Goal: Task Accomplishment & Management: Complete application form

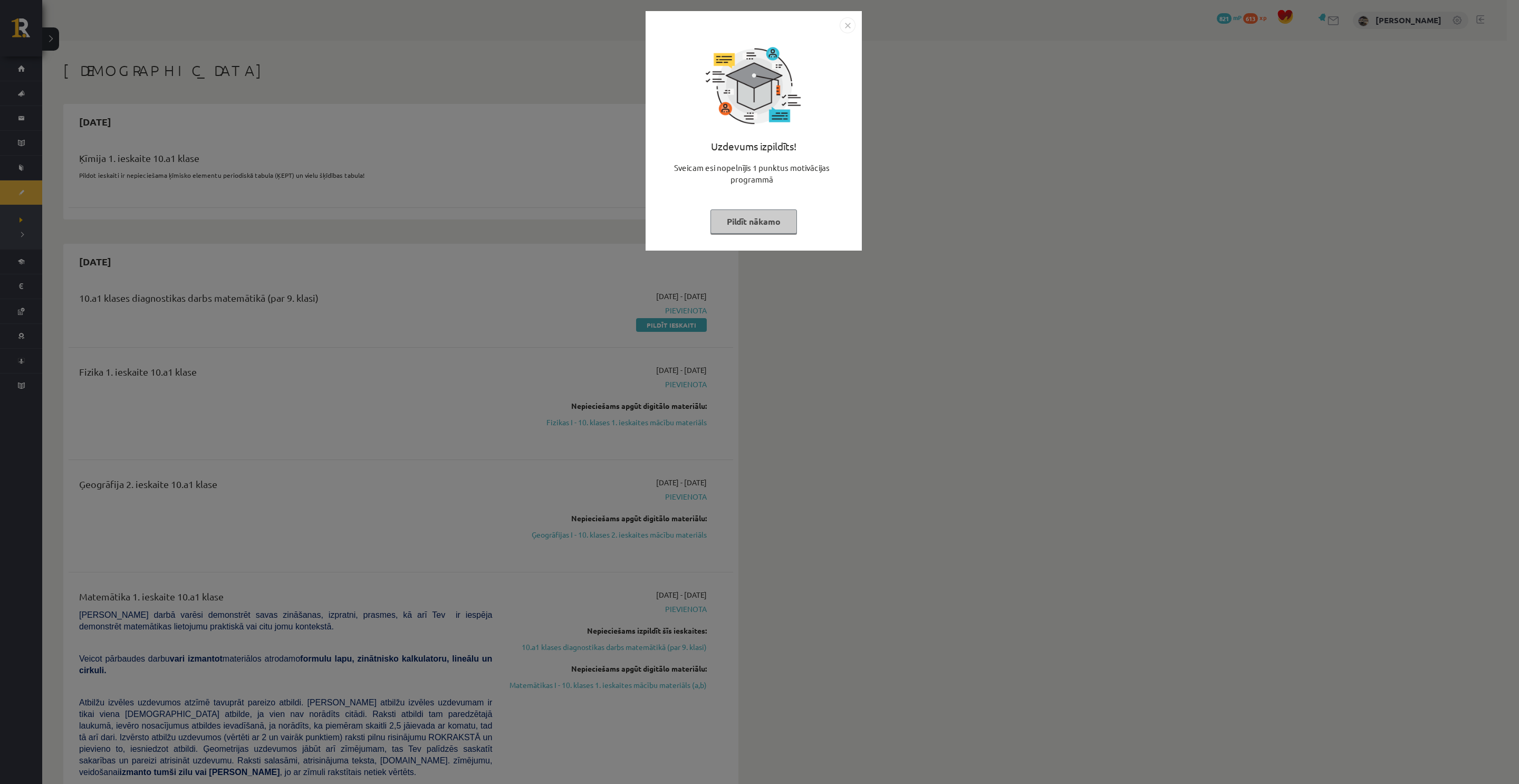
click at [757, 224] on button "Pildīt nākamo" at bounding box center [754, 221] width 87 height 24
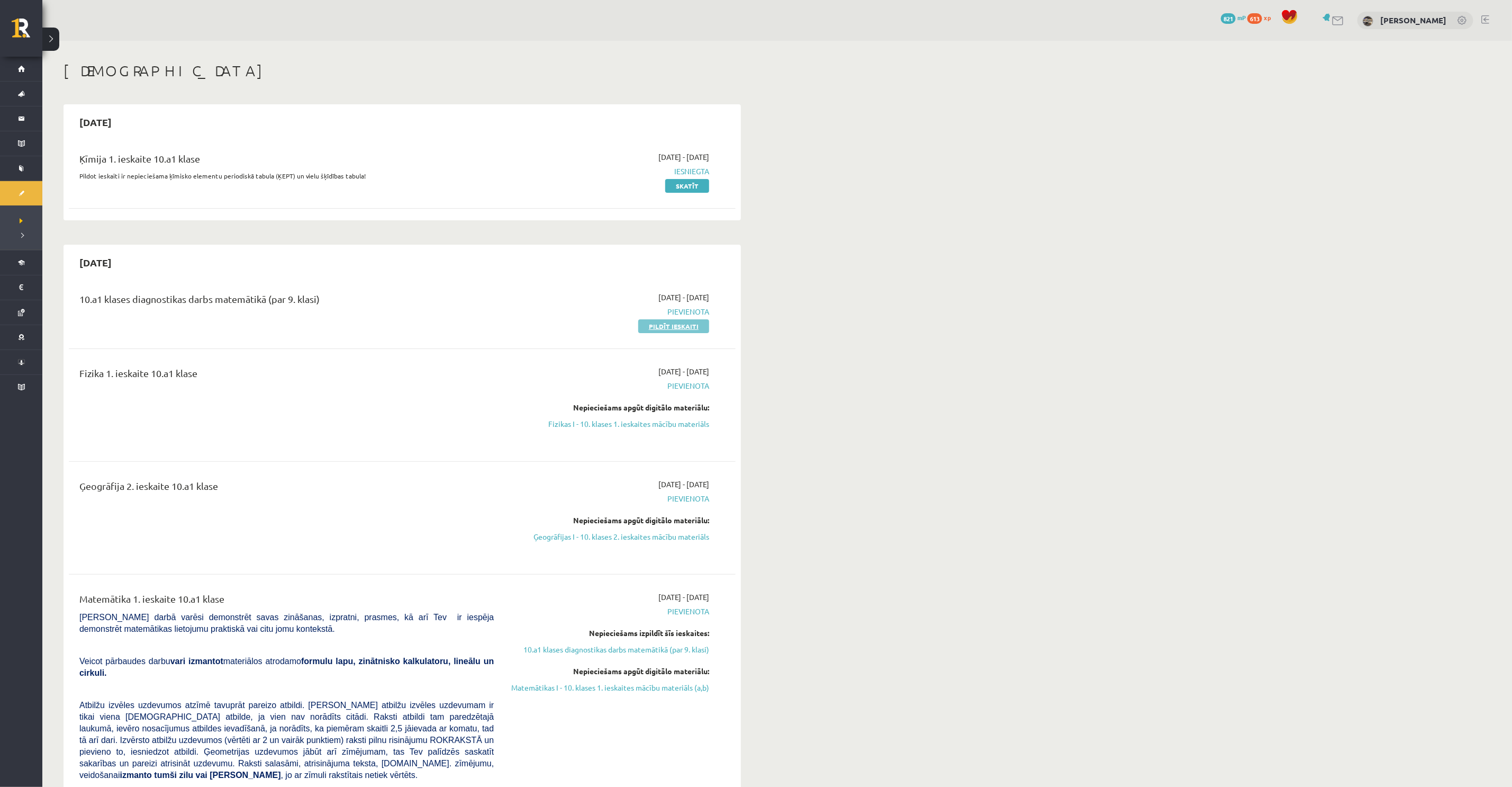
click at [669, 330] on link "Pildīt ieskaiti" at bounding box center [674, 325] width 71 height 13
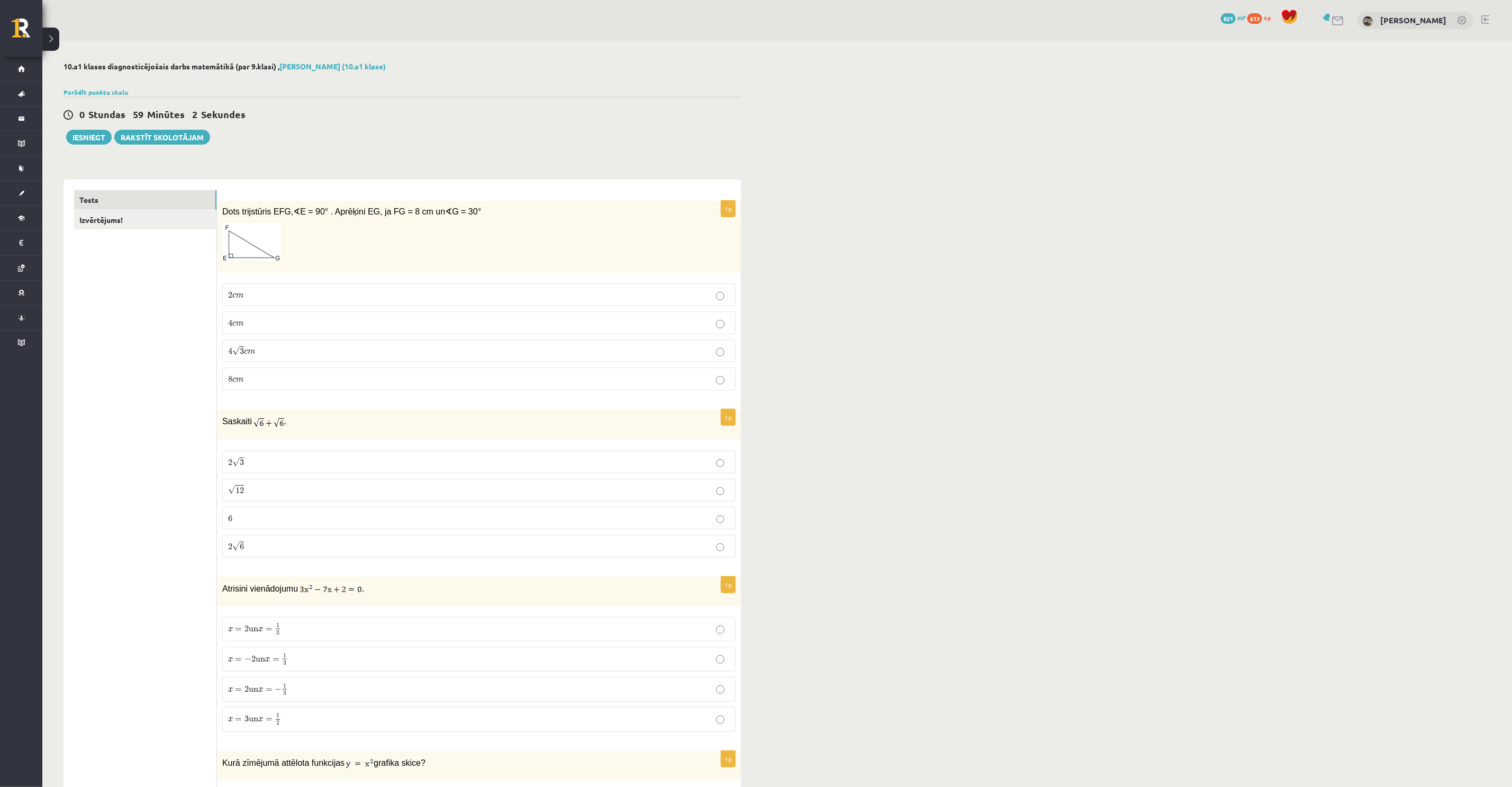
click at [308, 354] on p "4 √ 3 c m 4 3 c m" at bounding box center [479, 351] width 502 height 12
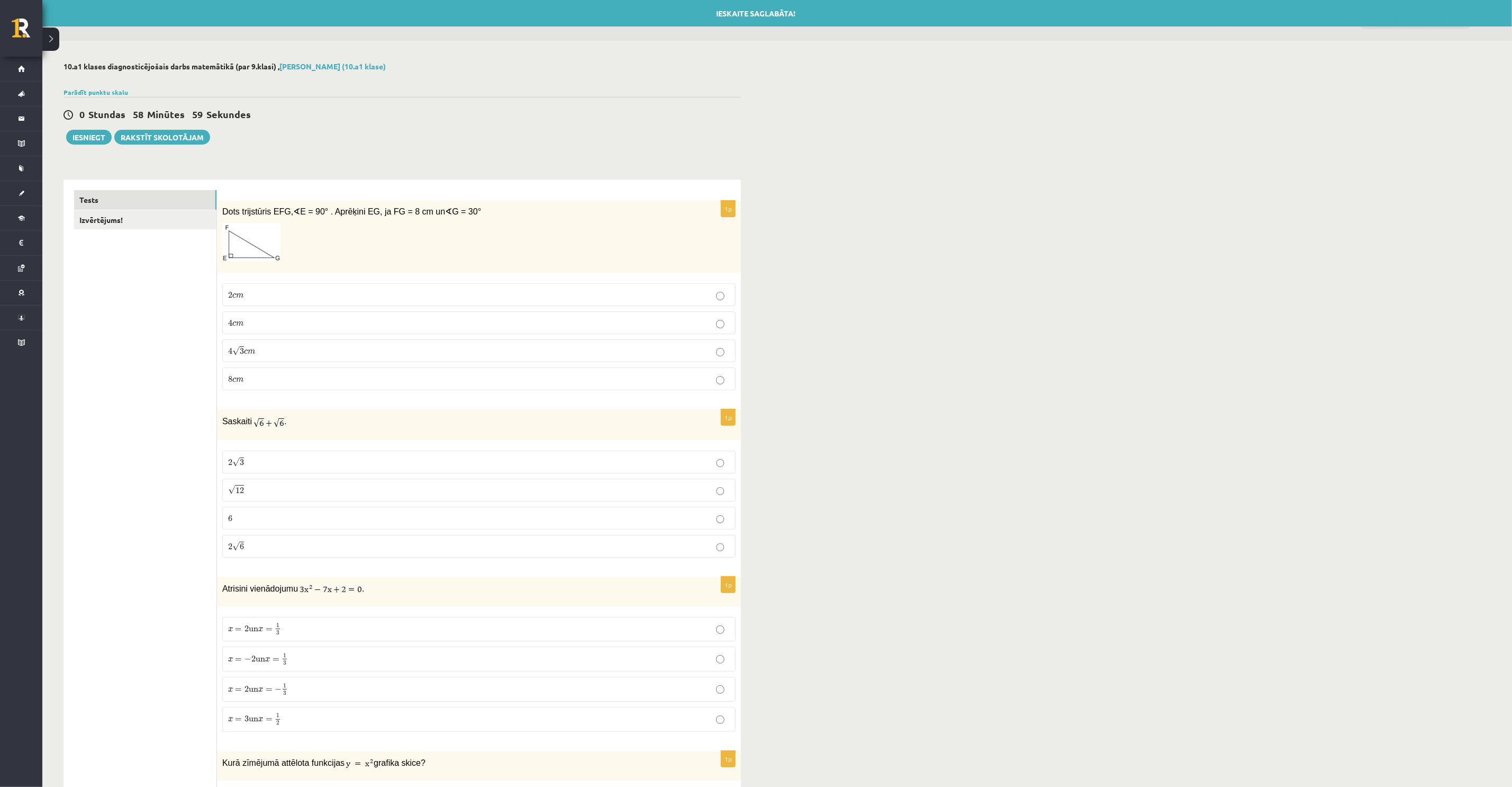
click at [255, 551] on p "2 √ 6 2 6" at bounding box center [479, 546] width 502 height 12
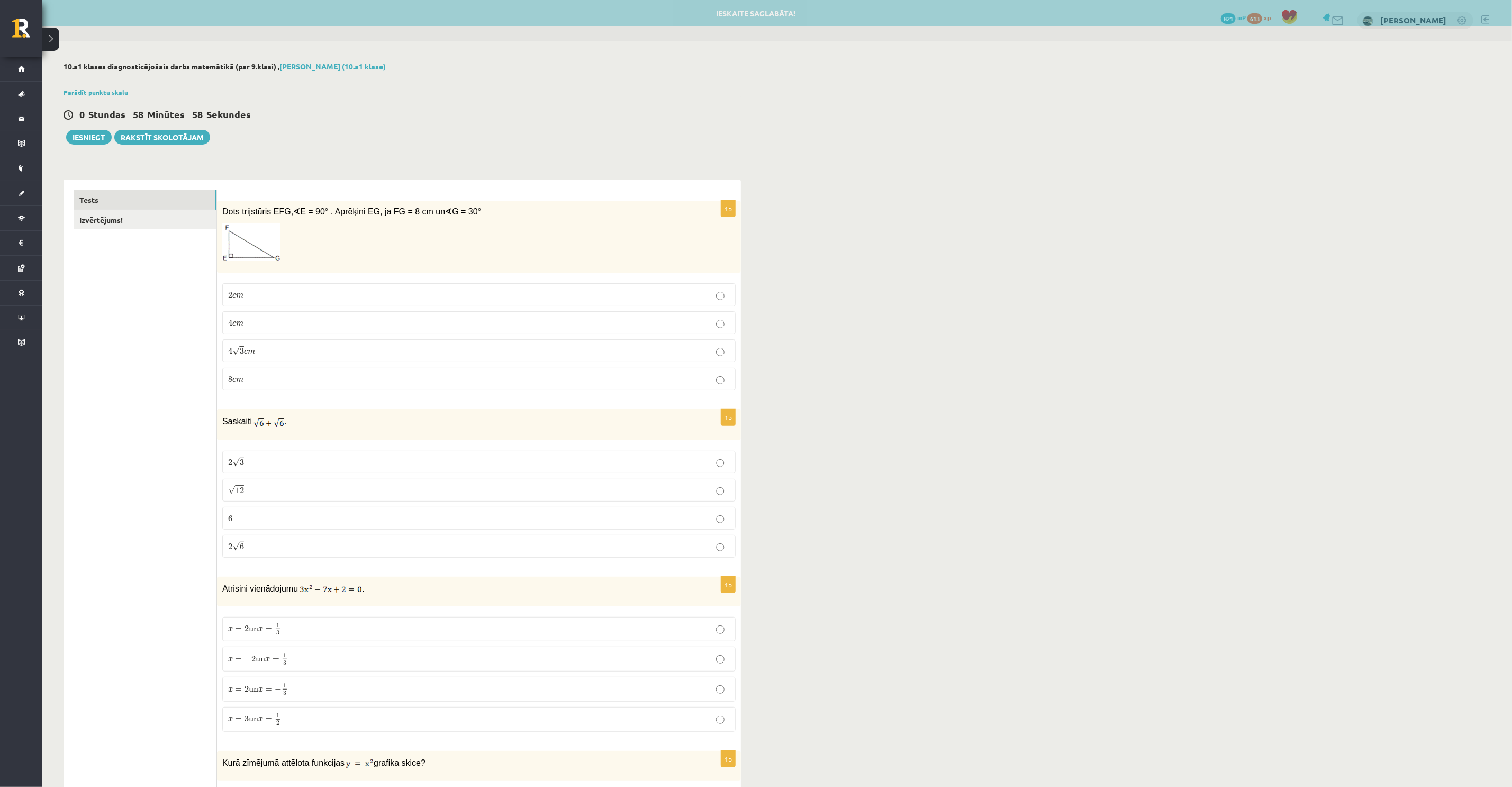
click at [241, 523] on p "6 6" at bounding box center [479, 518] width 502 height 12
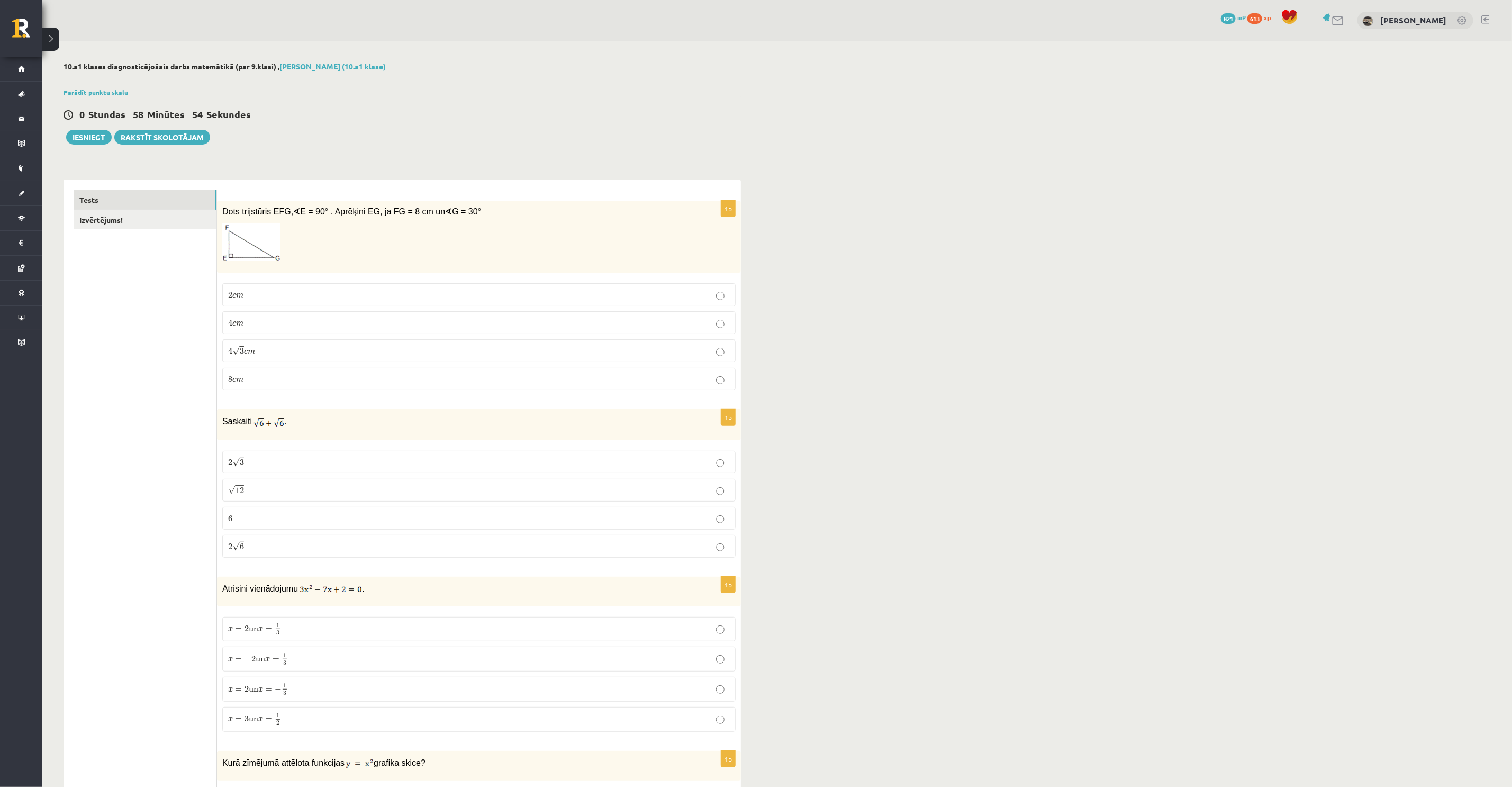
click at [241, 549] on span "6" at bounding box center [241, 545] width 4 height 6
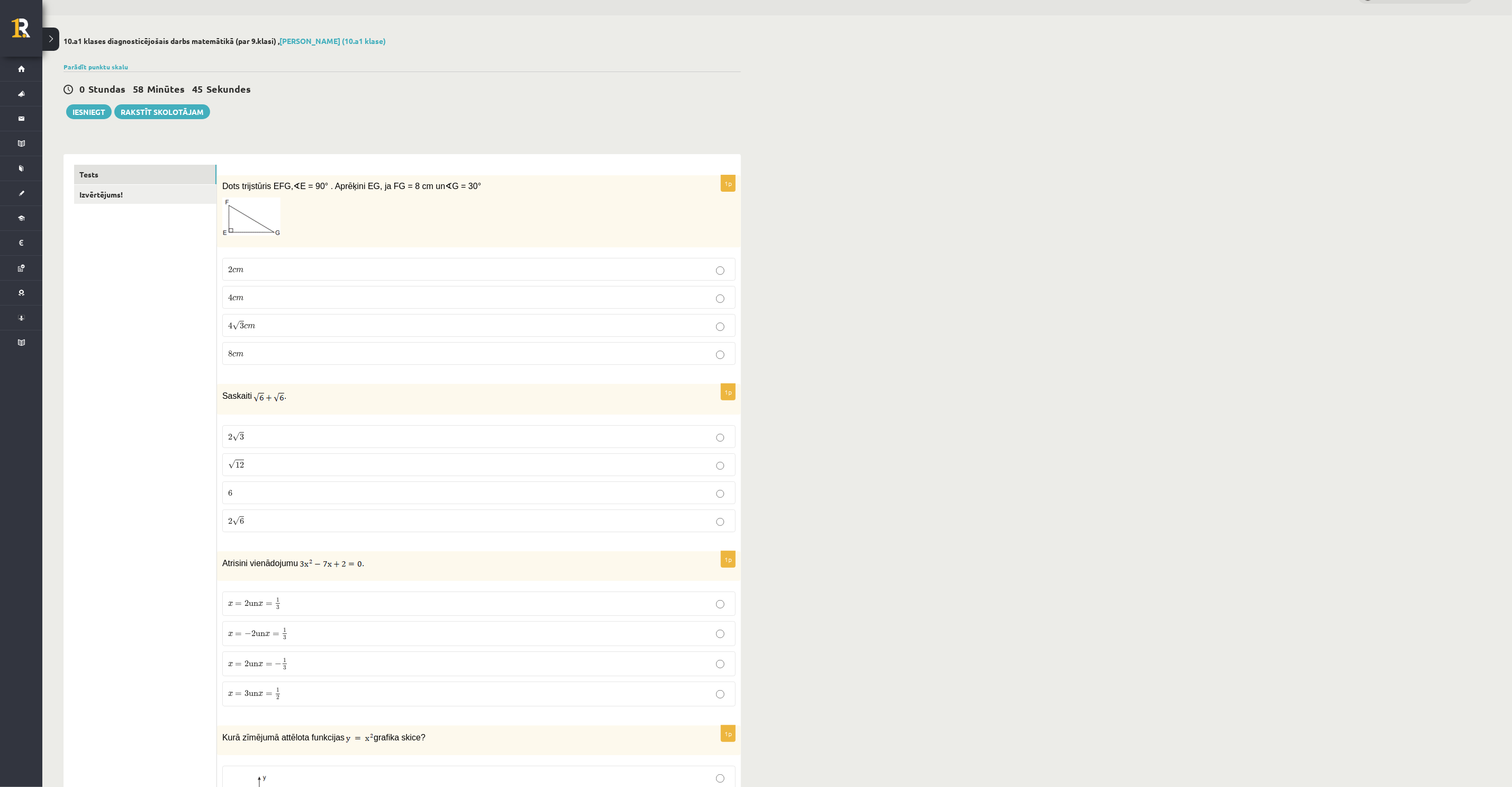
scroll to position [79, 0]
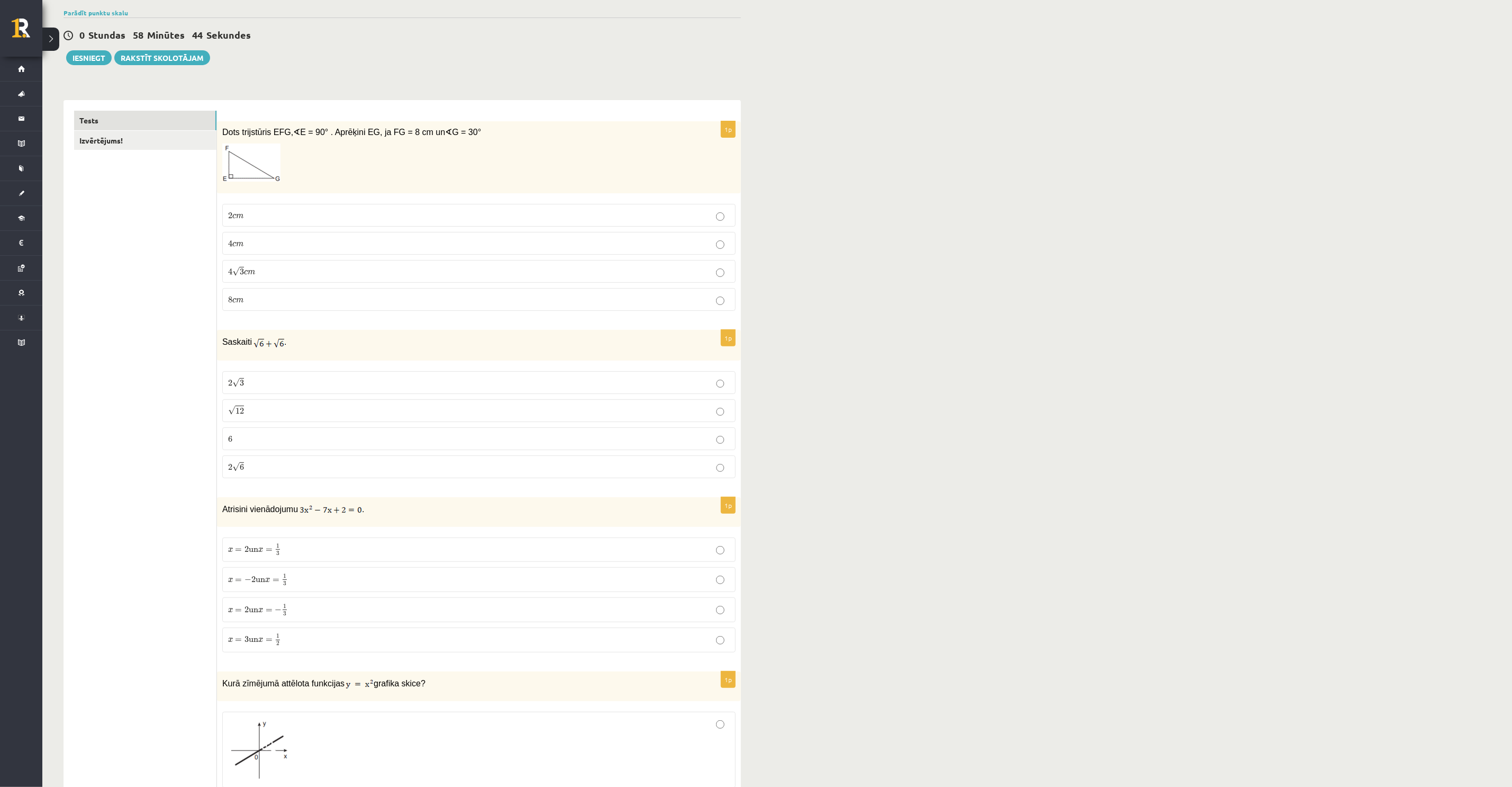
click at [302, 644] on p "x = 3 un x = 1 2 x = 3 un x = 1 2" at bounding box center [479, 640] width 502 height 13
click at [286, 616] on span "3" at bounding box center [285, 613] width 4 height 4
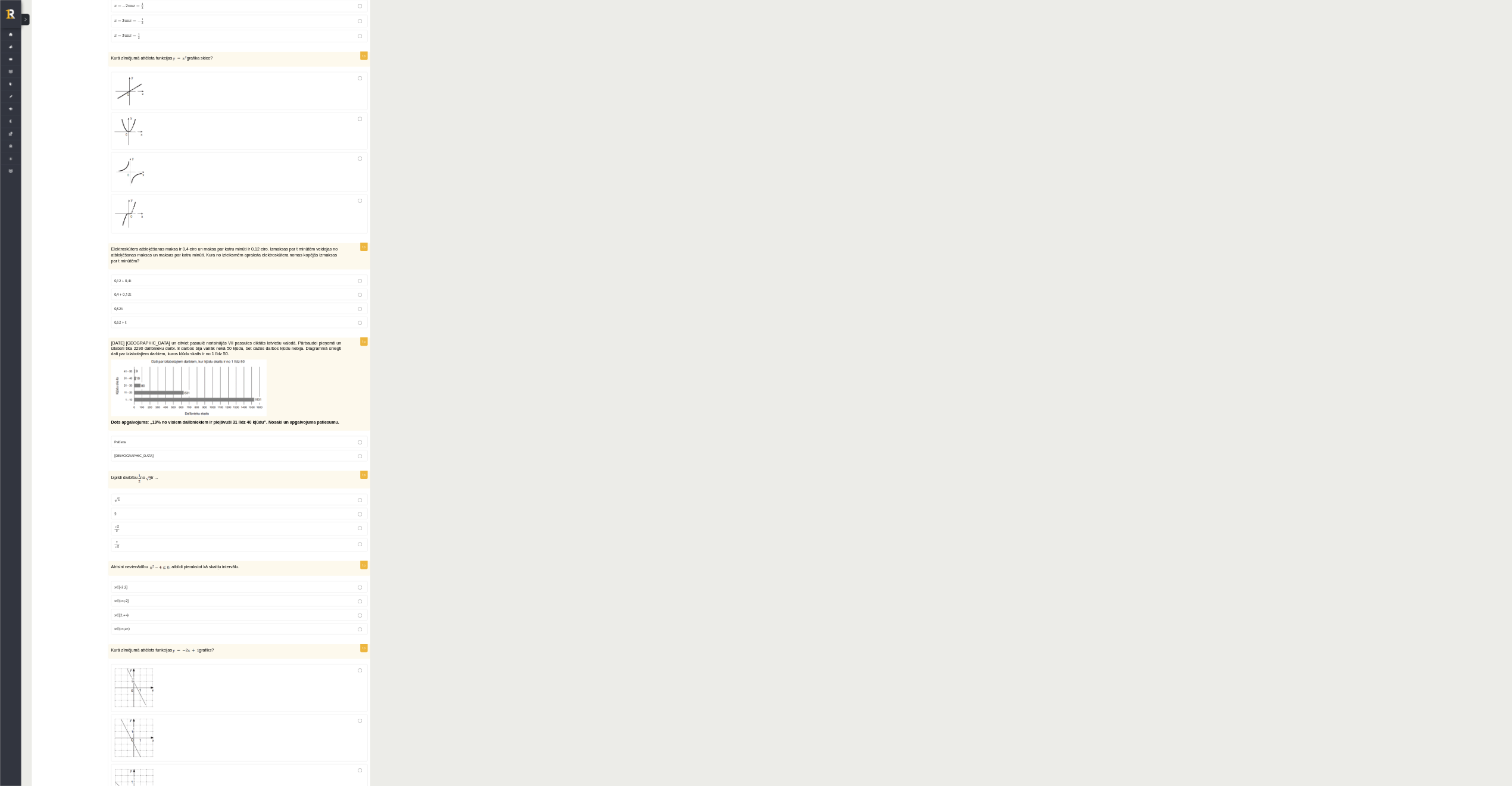
scroll to position [714, 0]
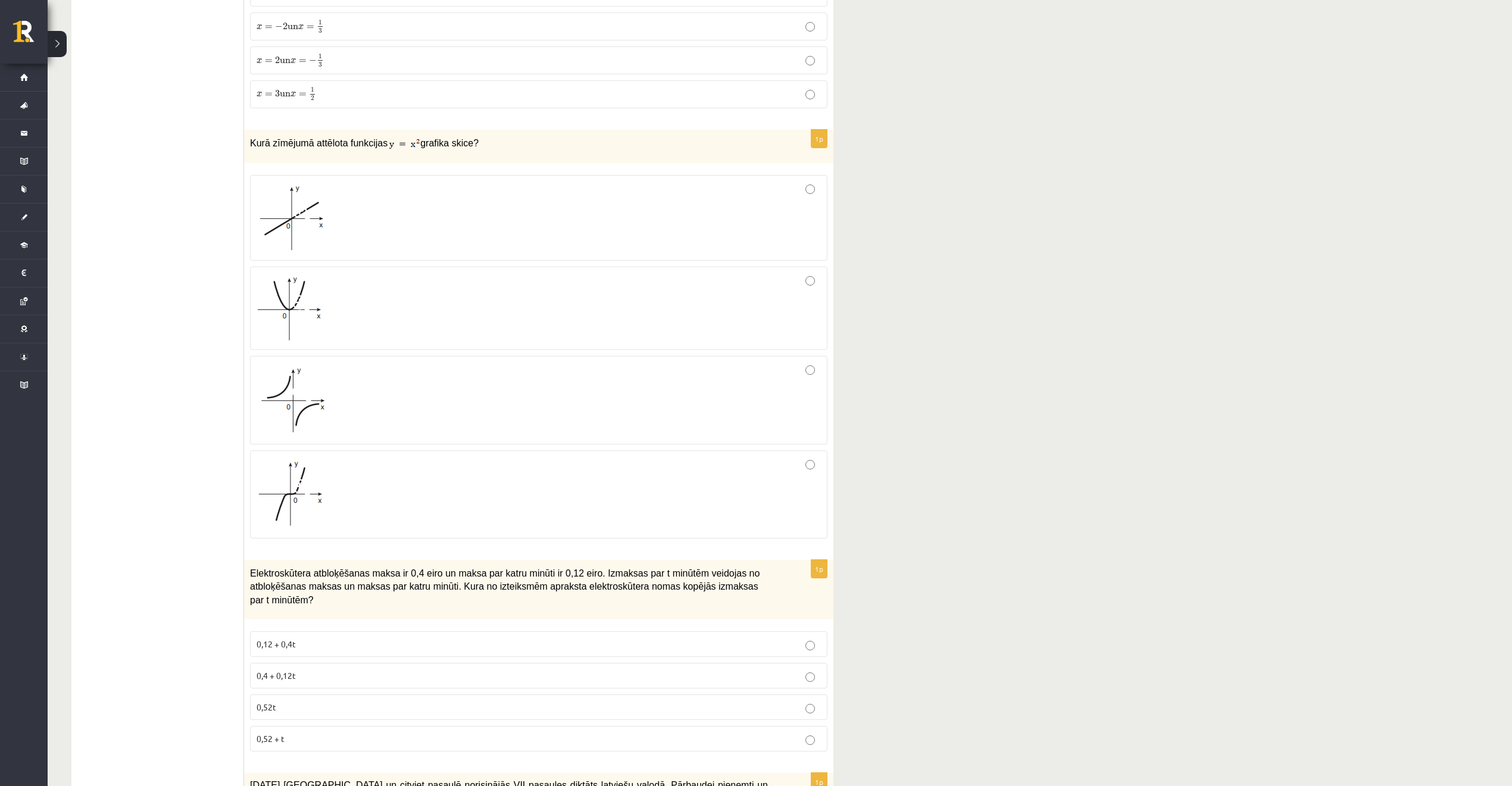
drag, startPoint x: 377, startPoint y: 393, endPoint x: 377, endPoint y: 370, distance: 23.0
click at [377, 393] on div at bounding box center [538, 400] width 564 height 76
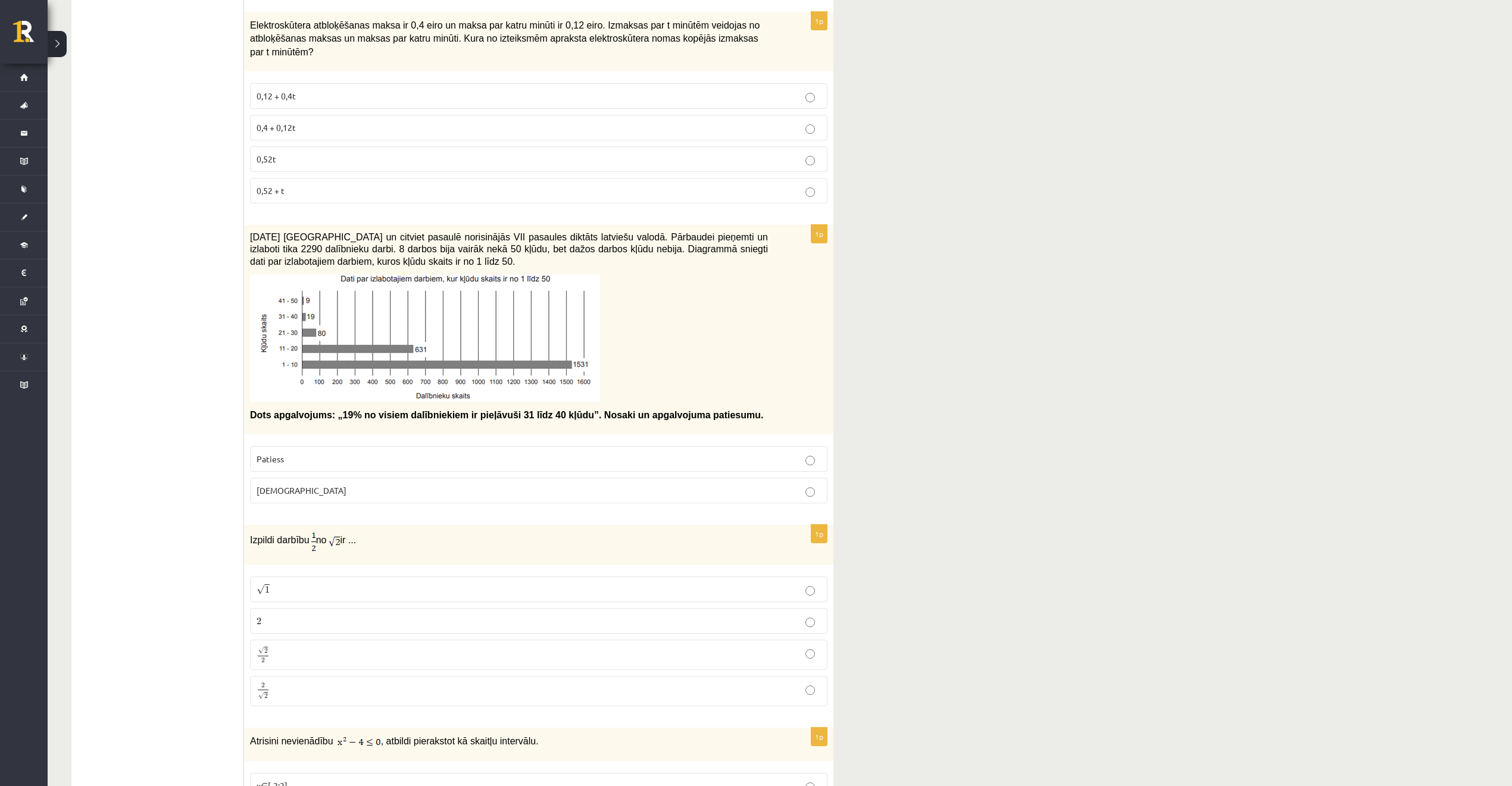
scroll to position [1269, 0]
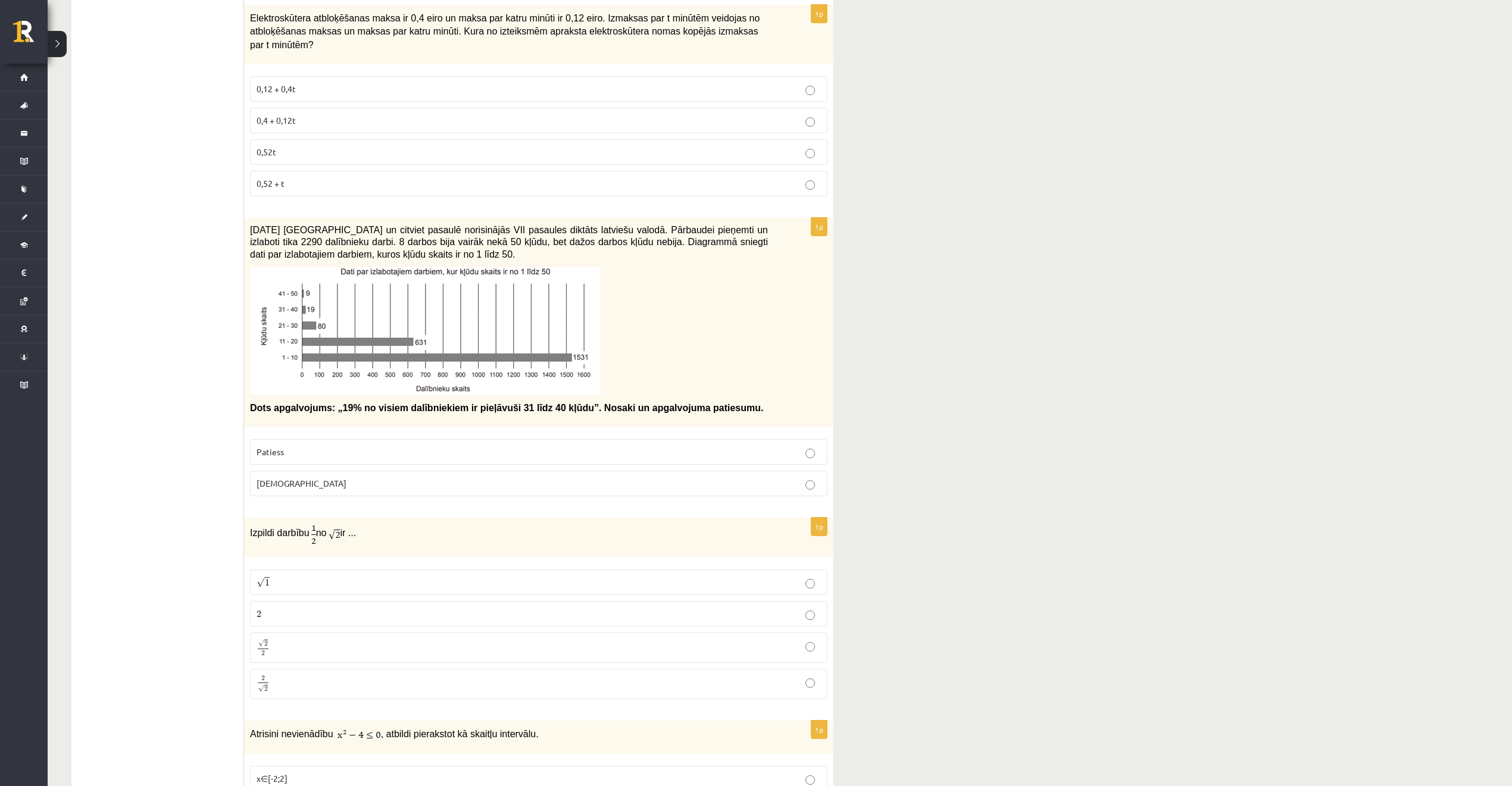
click at [342, 448] on p "Patiess" at bounding box center [538, 451] width 564 height 13
click at [327, 178] on p "0,52 + t" at bounding box center [538, 184] width 564 height 13
click at [274, 147] on span "0,52t" at bounding box center [267, 152] width 20 height 11
click at [347, 615] on p "2 2" at bounding box center [538, 614] width 564 height 13
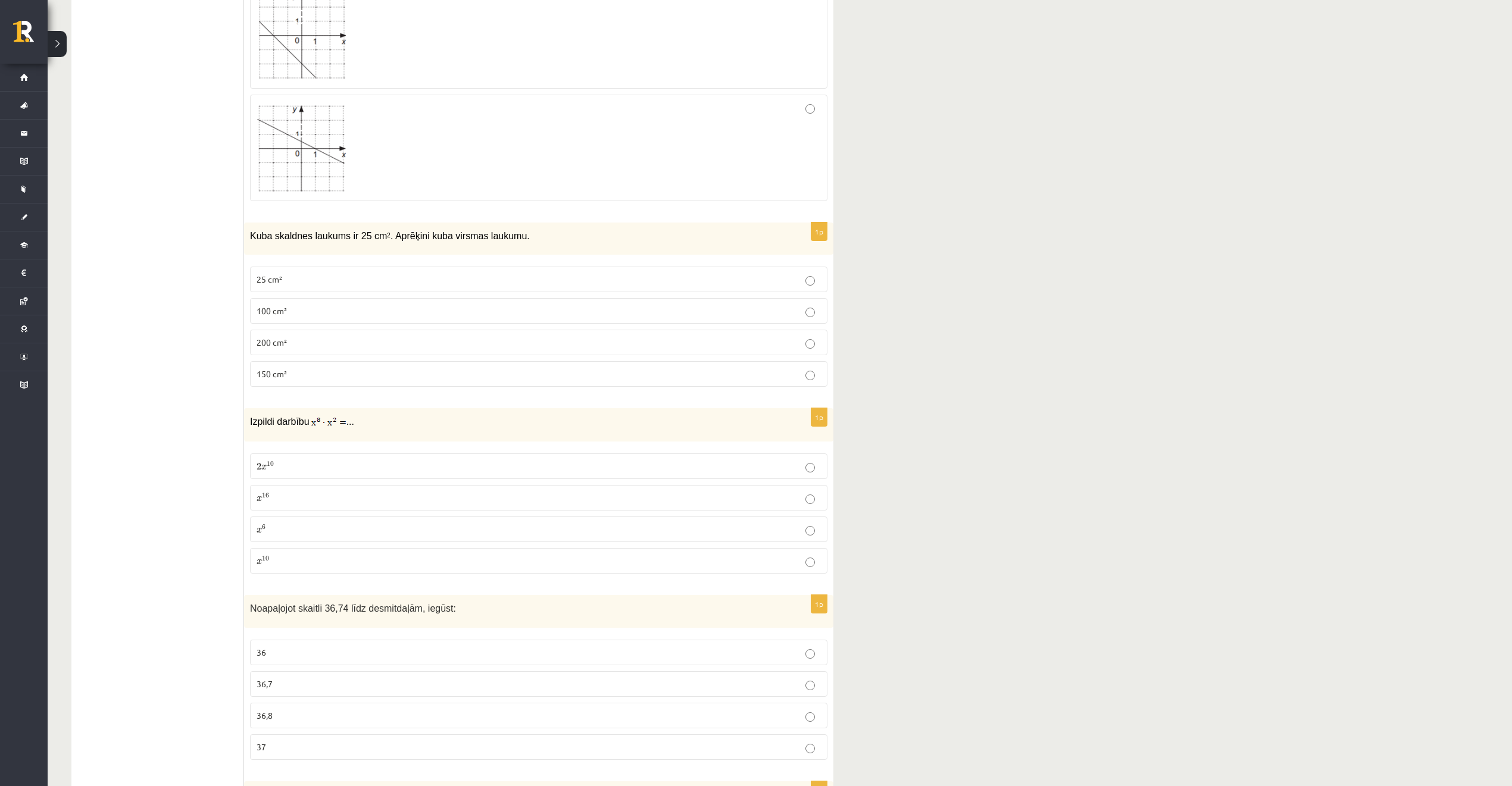
scroll to position [2460, 0]
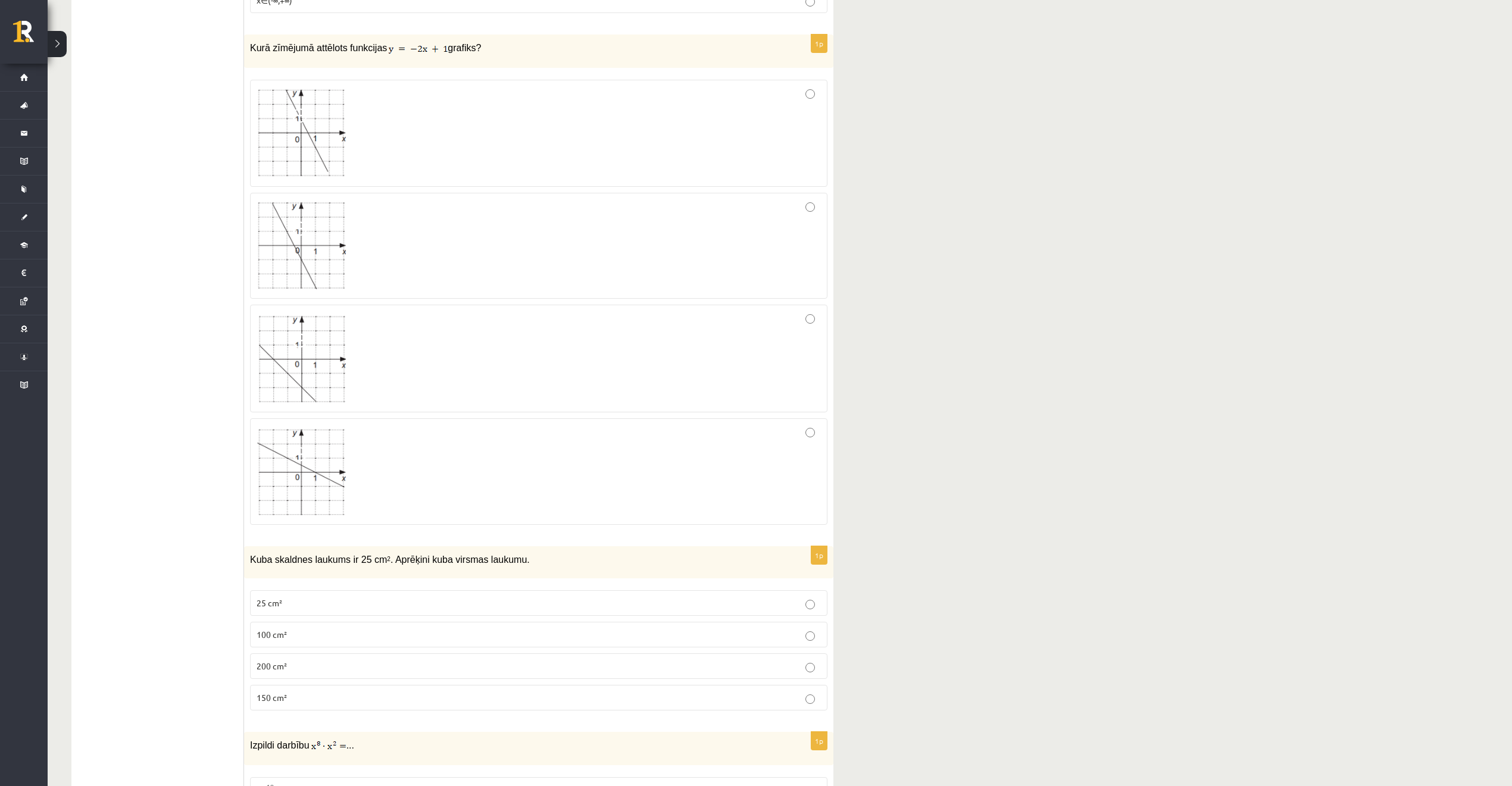
click at [434, 241] on div at bounding box center [538, 246] width 564 height 93
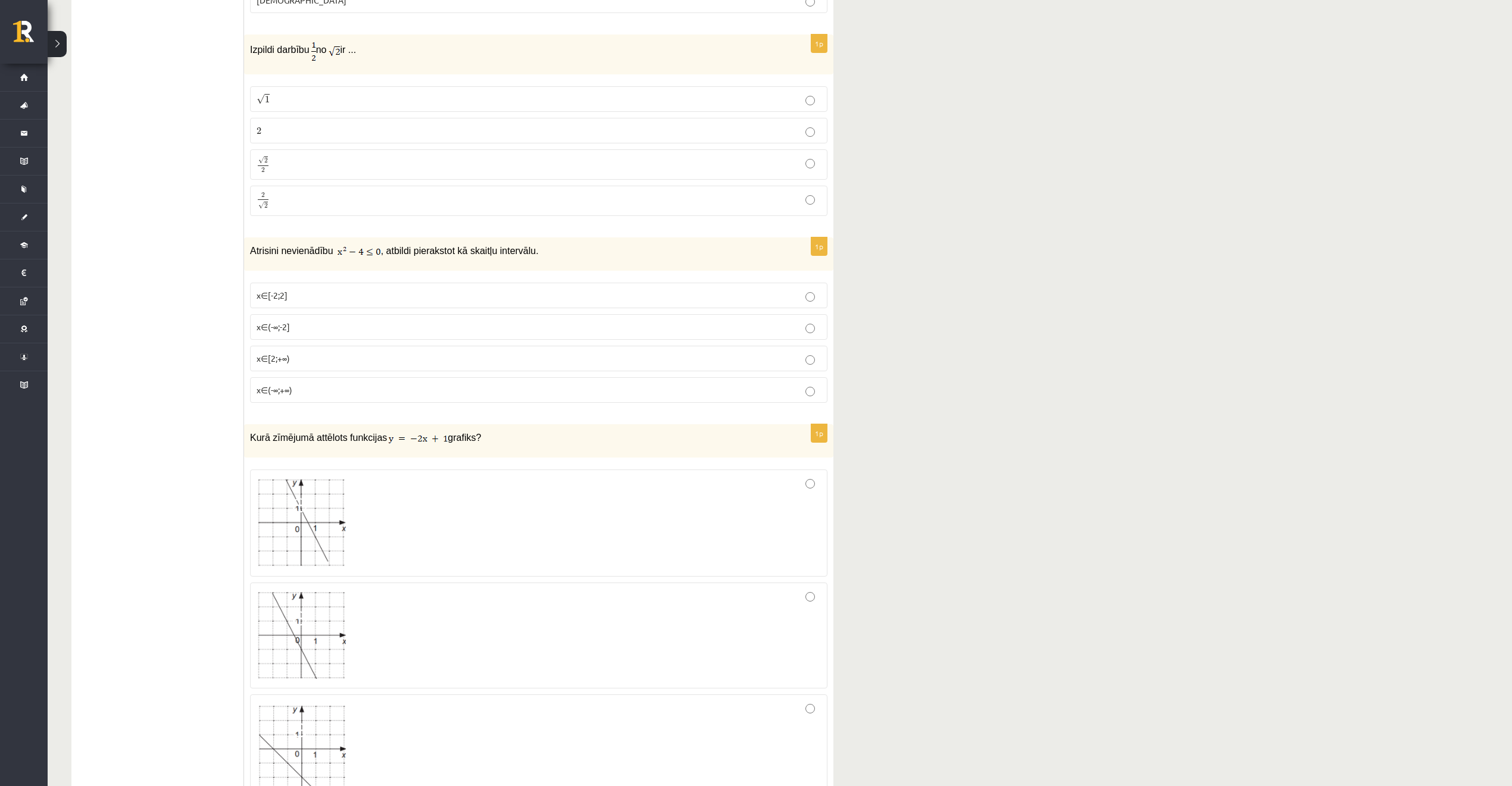
scroll to position [1746, 0]
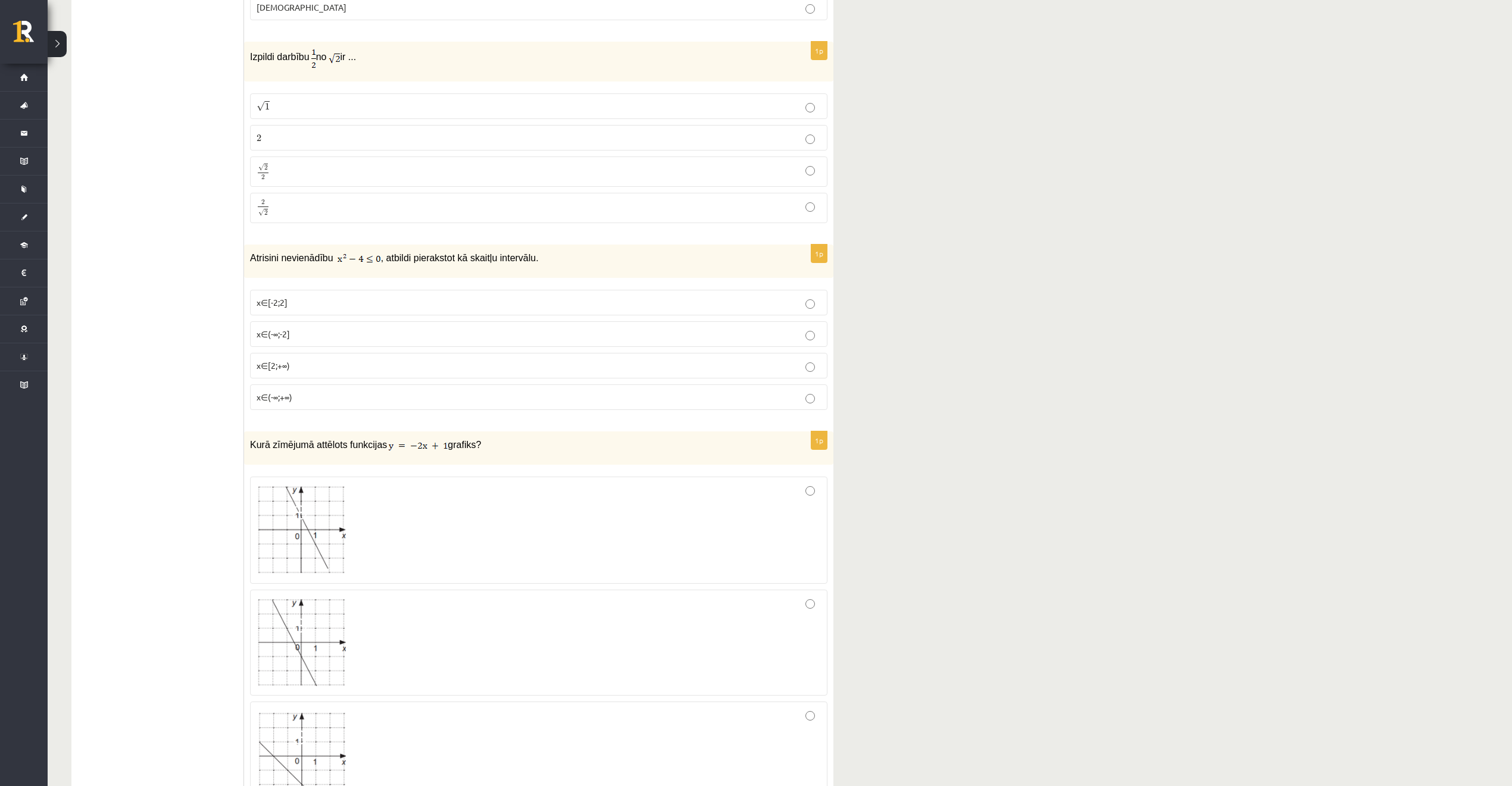
click at [278, 304] on span "x∈[-2;2]" at bounding box center [272, 302] width 31 height 11
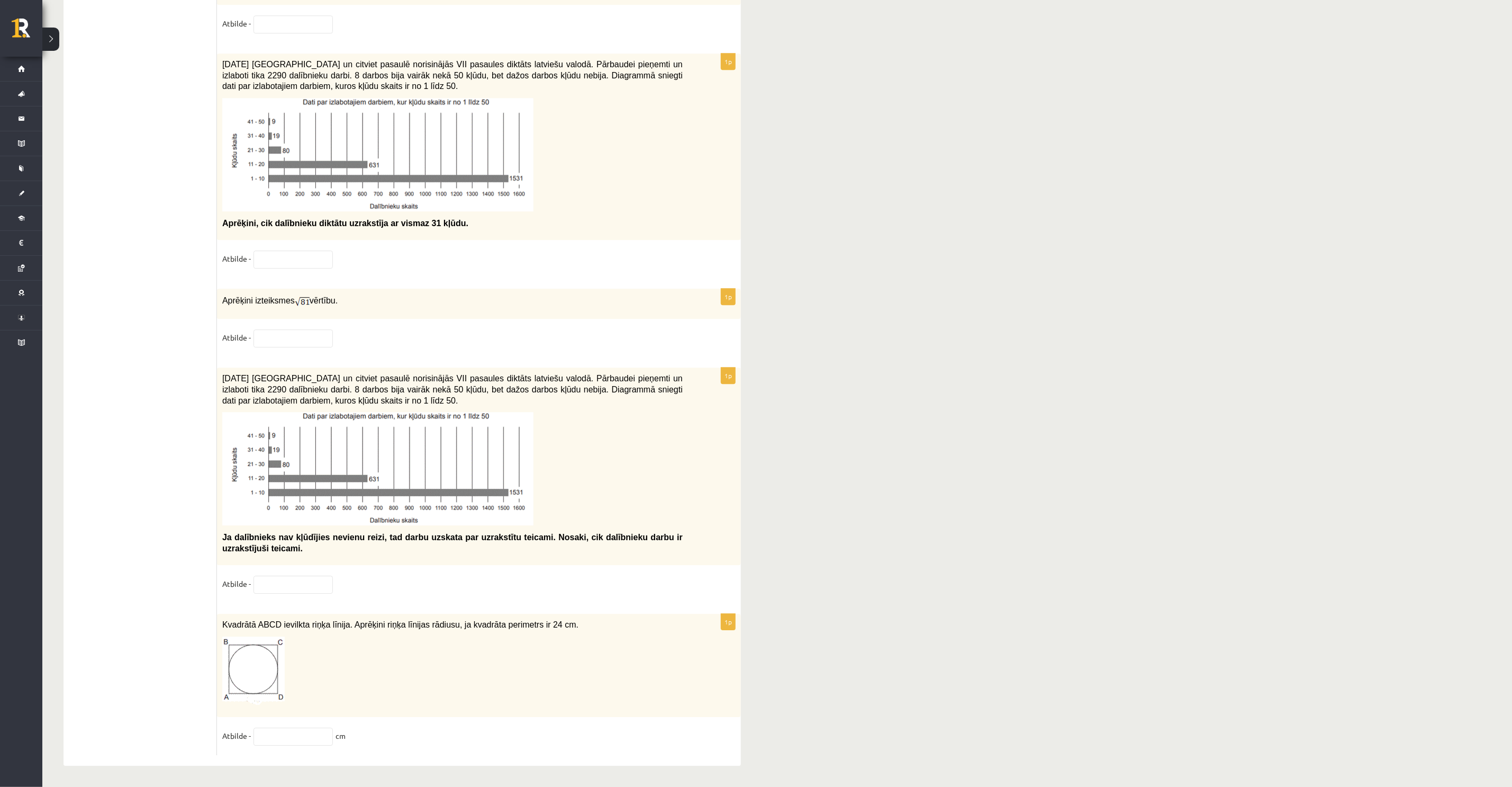
scroll to position [5085, 0]
click at [286, 262] on input "text" at bounding box center [292, 259] width 79 height 18
type input "**"
click at [296, 336] on input "text" at bounding box center [292, 338] width 79 height 18
paste input "*****"
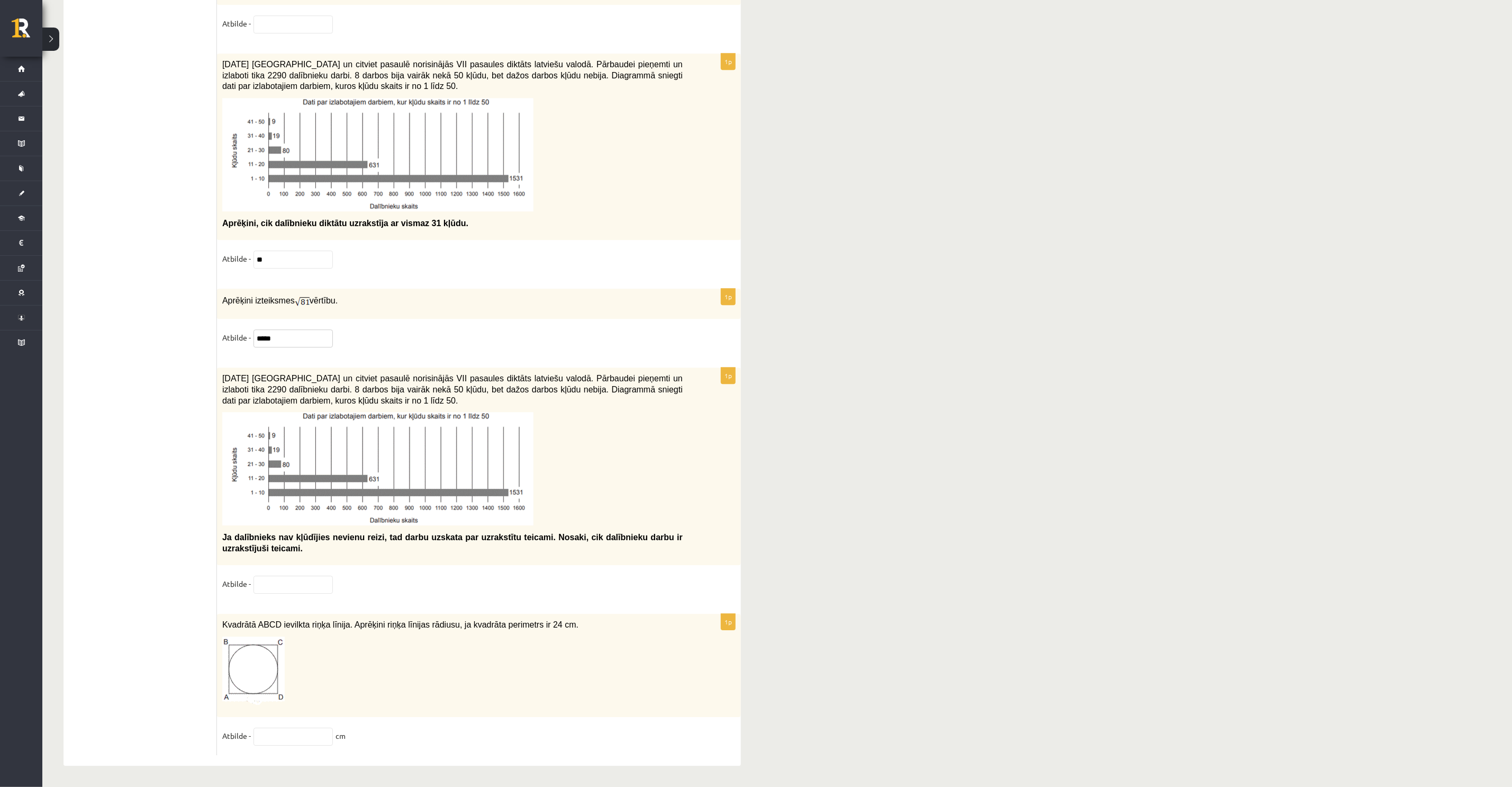
type input "*****"
click at [313, 583] on input "text" at bounding box center [292, 584] width 79 height 18
paste input "***"
type input "***"
click at [288, 729] on input "text" at bounding box center [292, 736] width 79 height 18
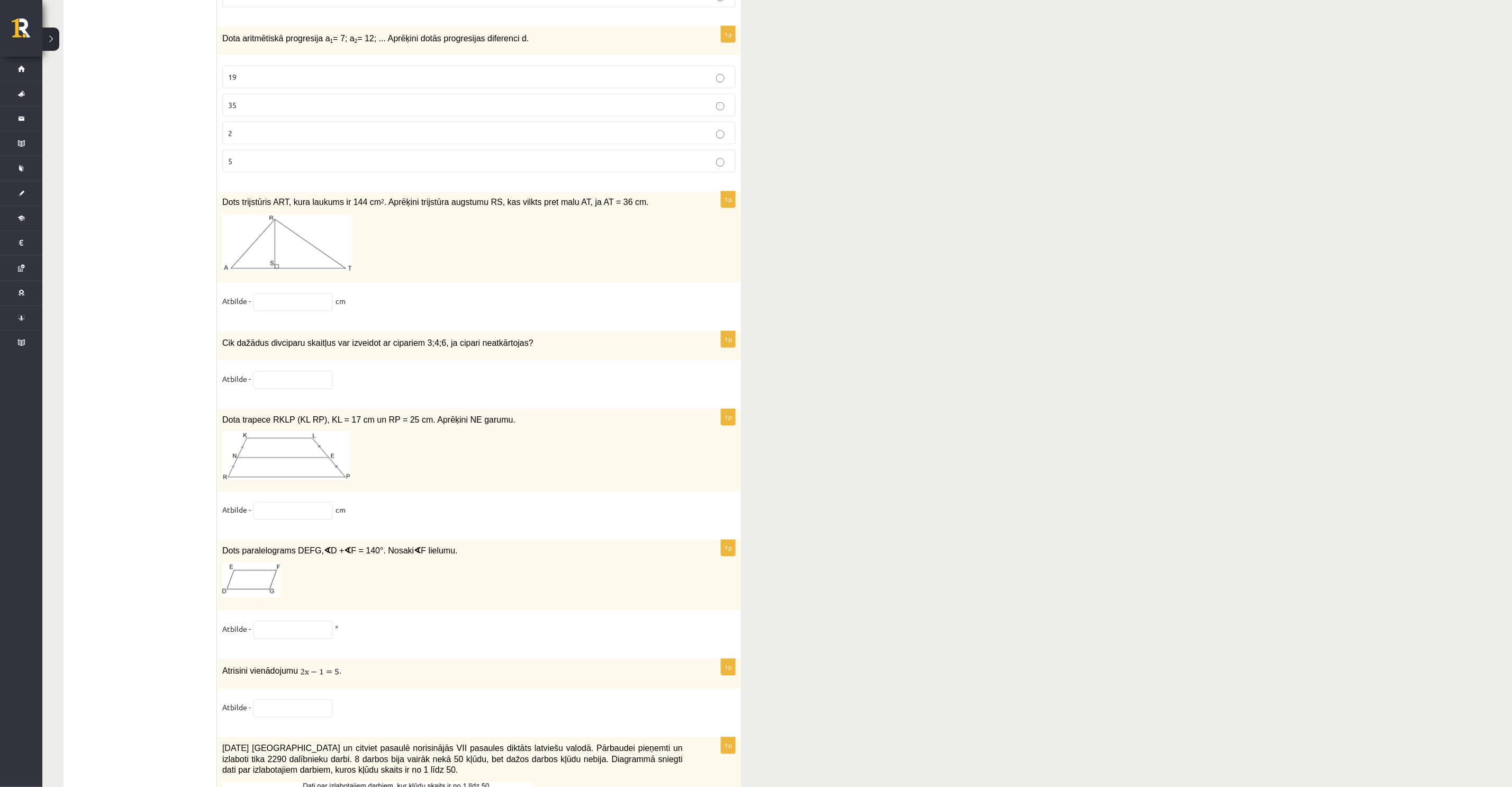
scroll to position [4370, 0]
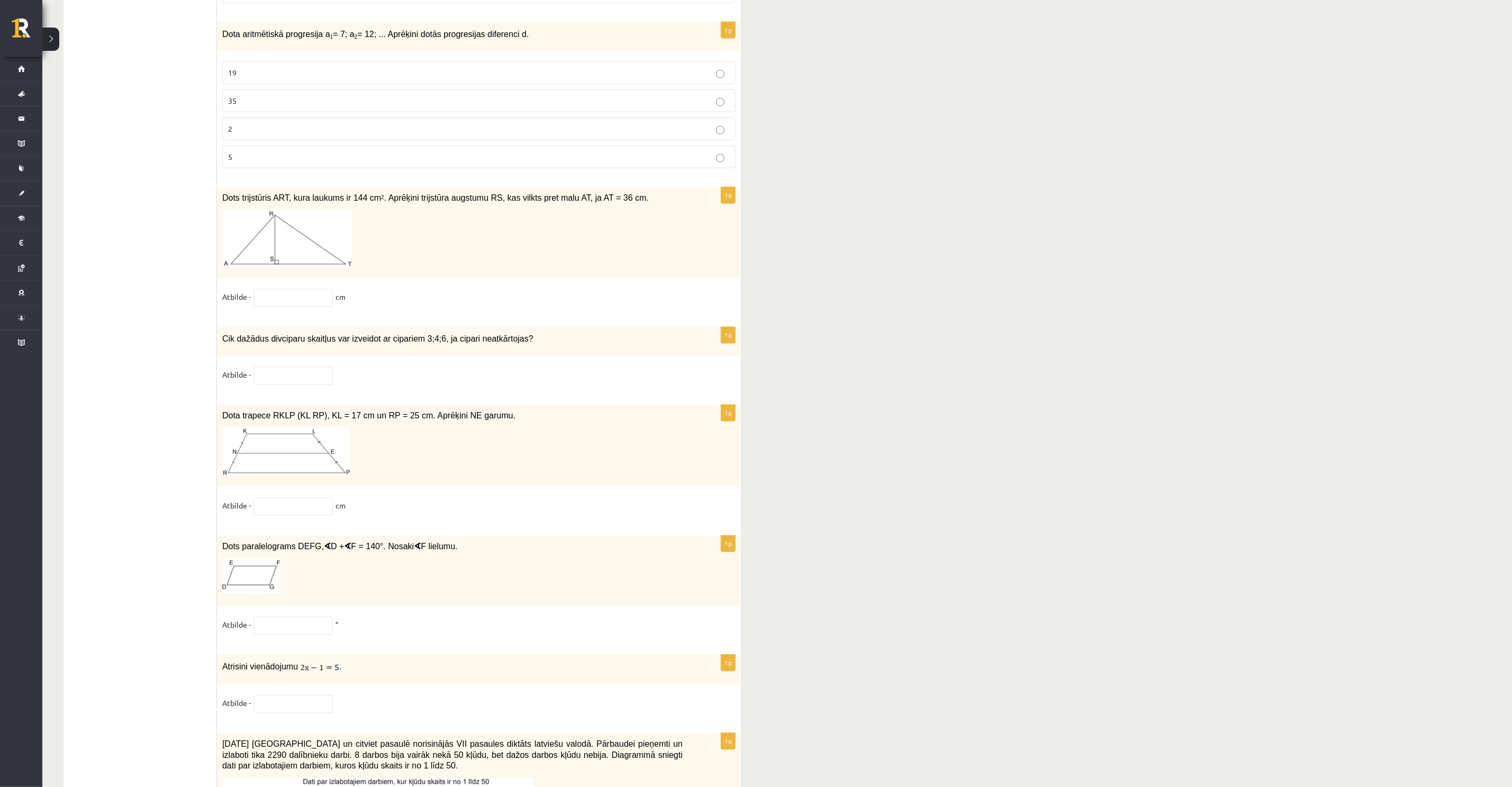
type input "*"
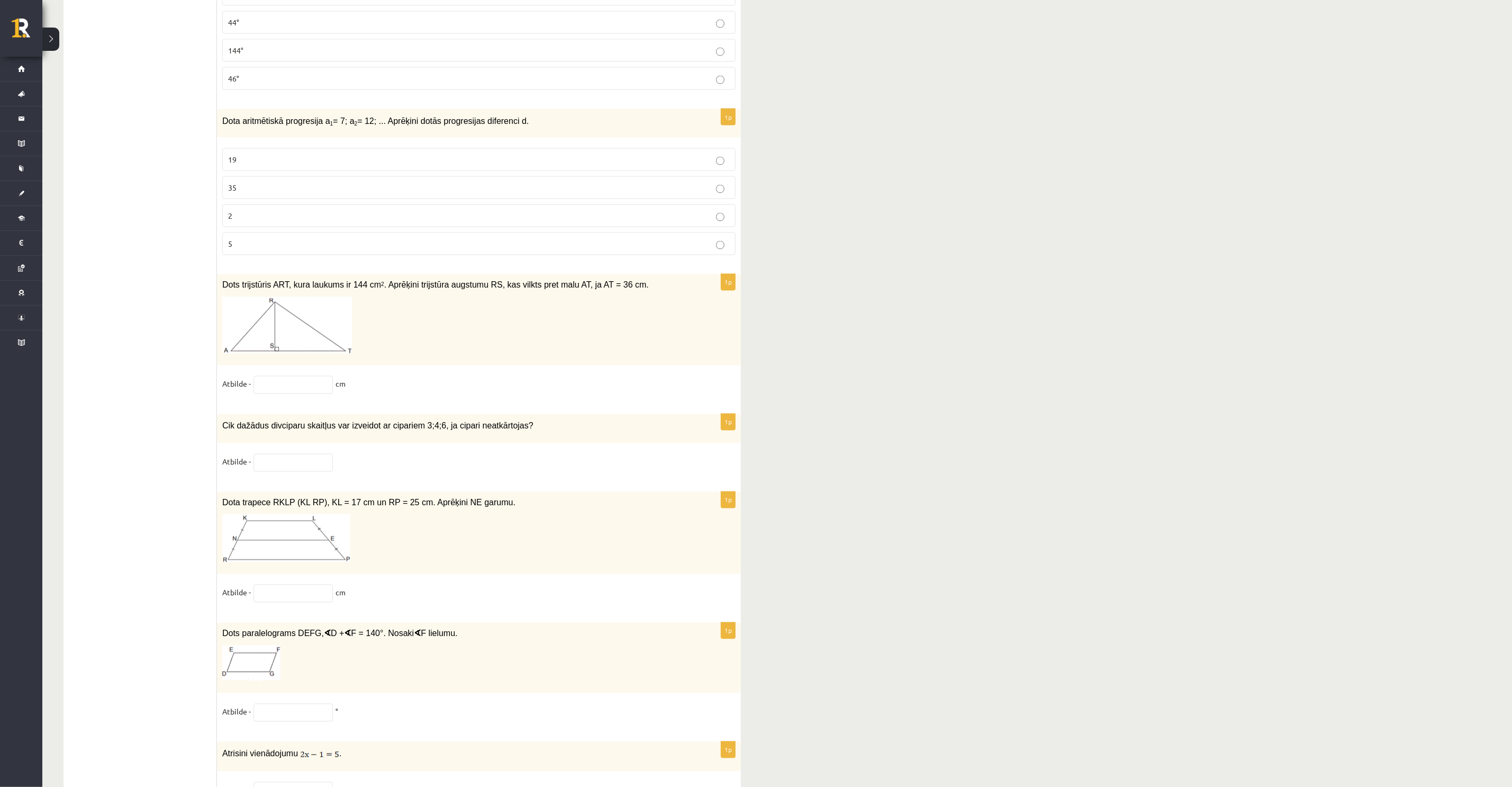
scroll to position [4291, 0]
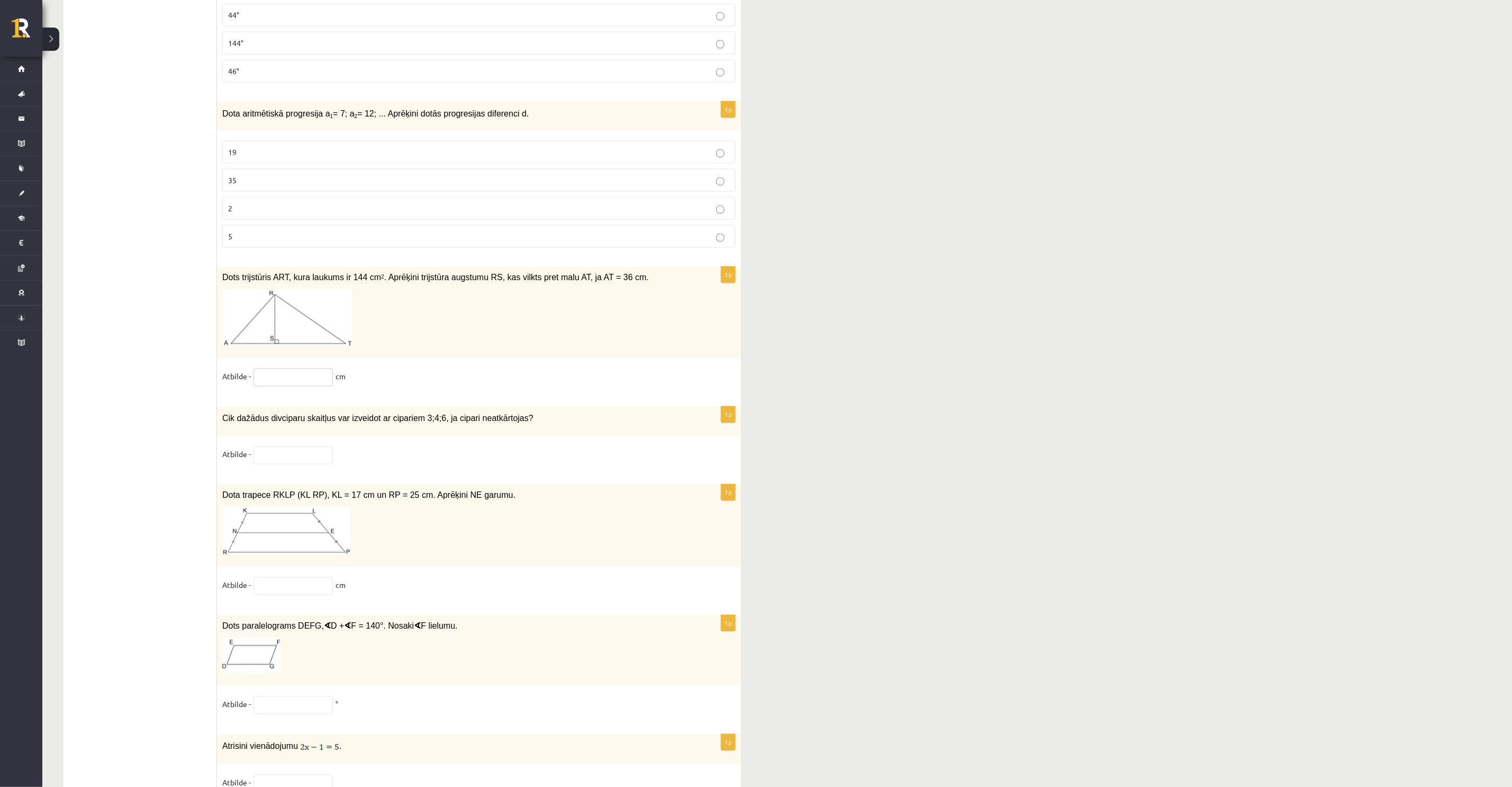
click at [302, 386] on input "text" at bounding box center [292, 378] width 79 height 18
type input "*"
click at [296, 465] on input "text" at bounding box center [292, 455] width 79 height 18
type input "*"
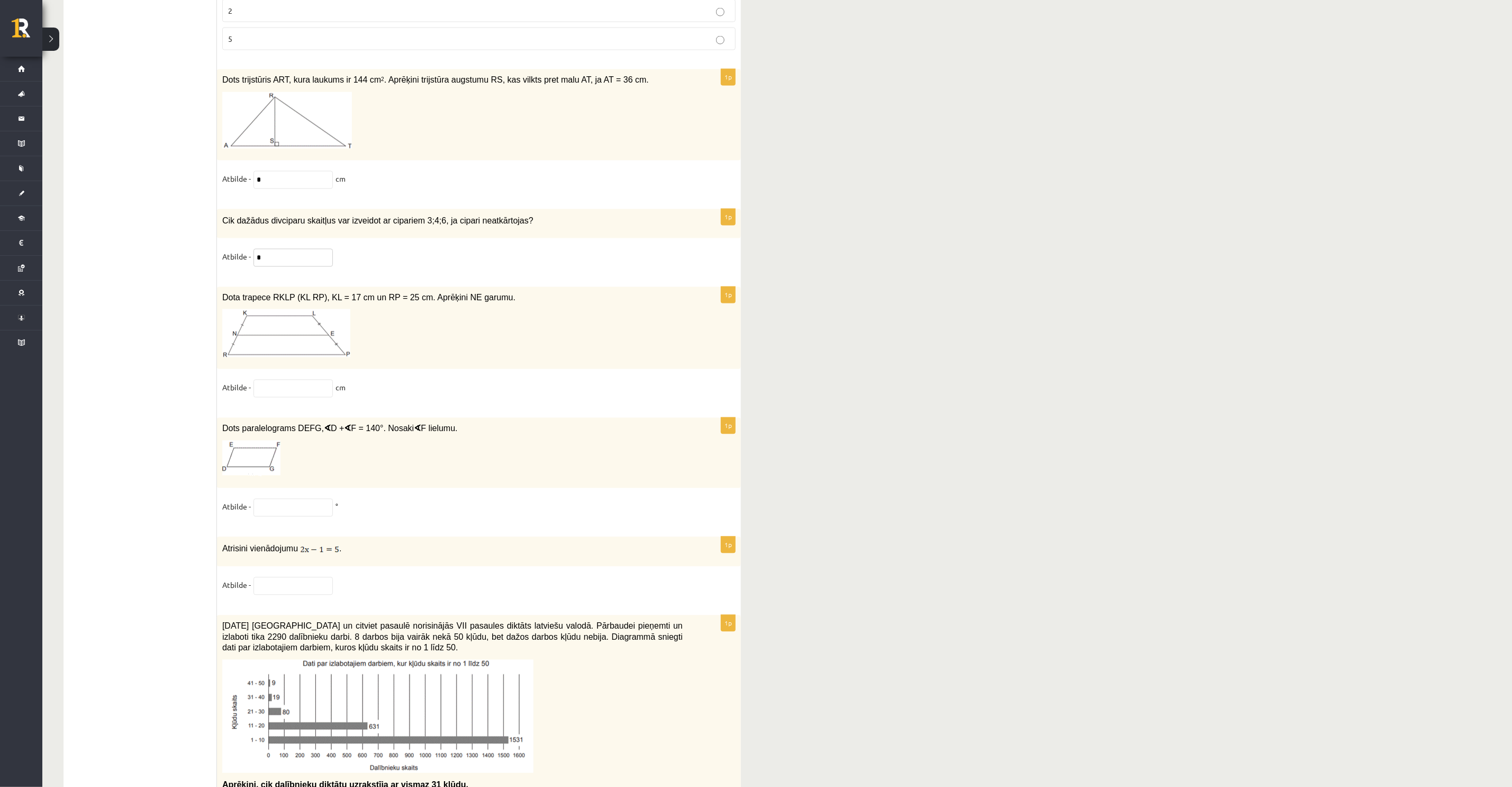
scroll to position [4529, 0]
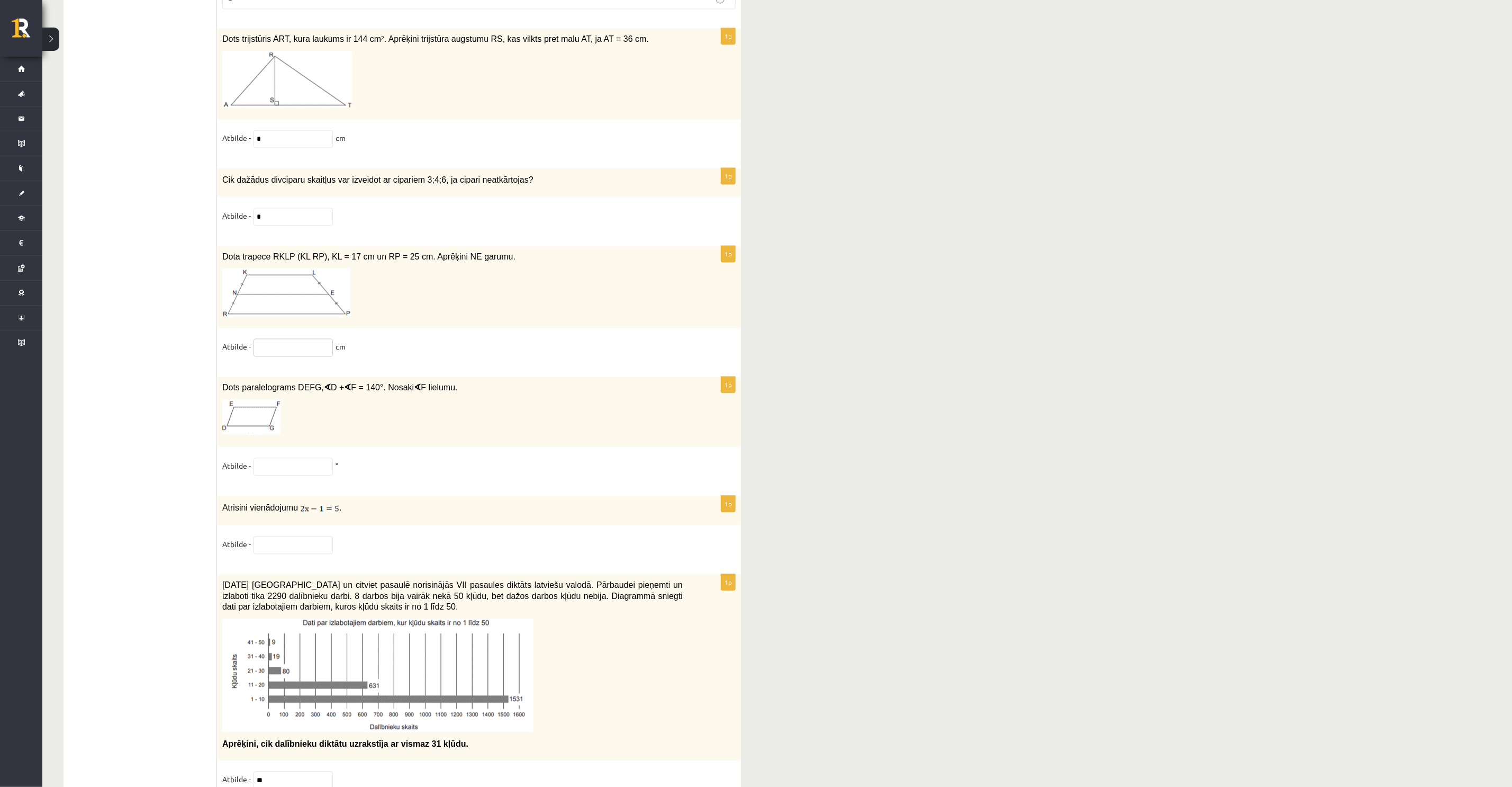
click at [283, 357] on input "text" at bounding box center [292, 347] width 79 height 18
type input "**"
click at [273, 476] on input "text" at bounding box center [292, 467] width 79 height 18
type input "**"
click at [286, 554] on input "text" at bounding box center [292, 545] width 79 height 18
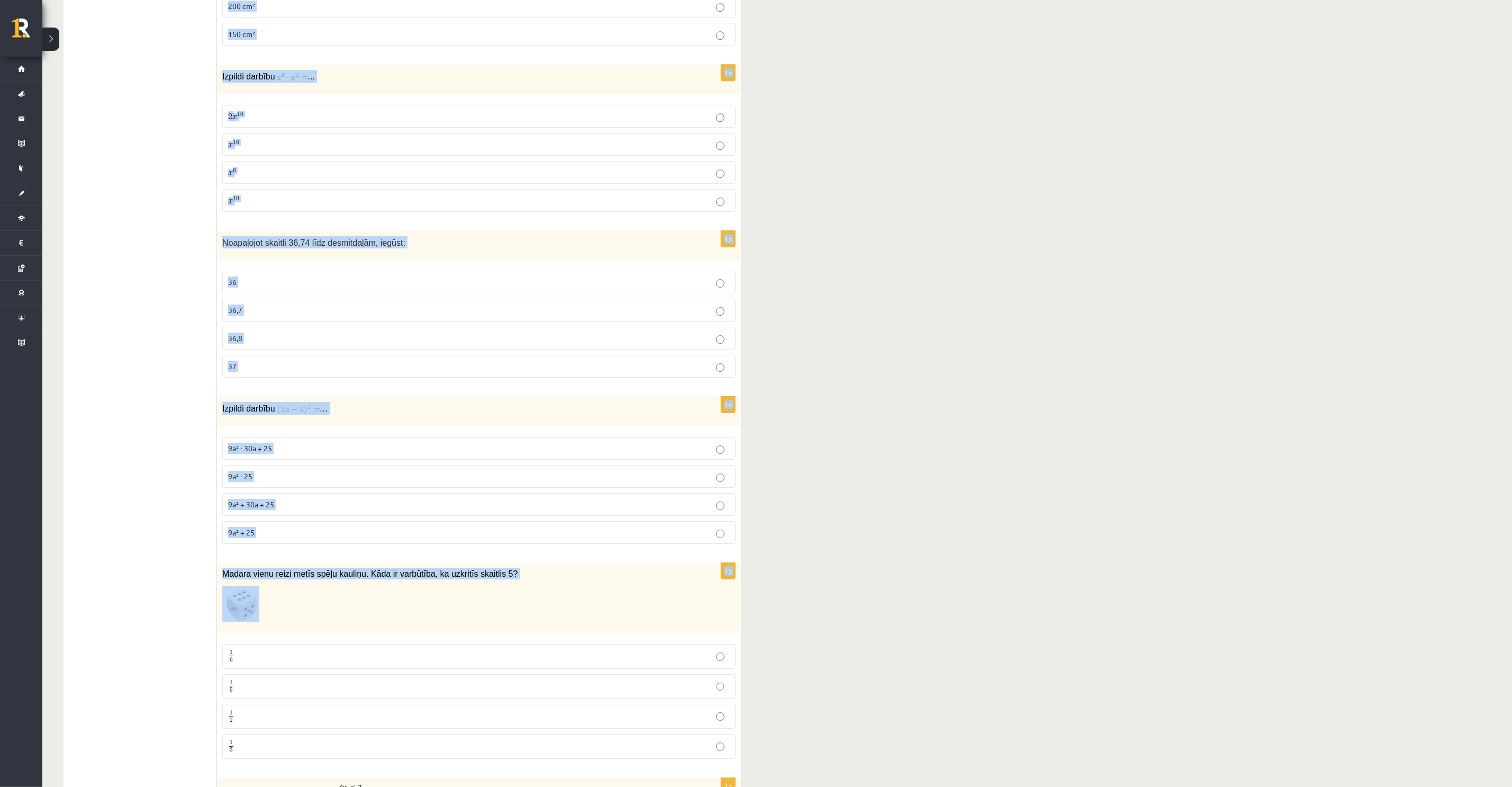
scroll to position [2703, 0]
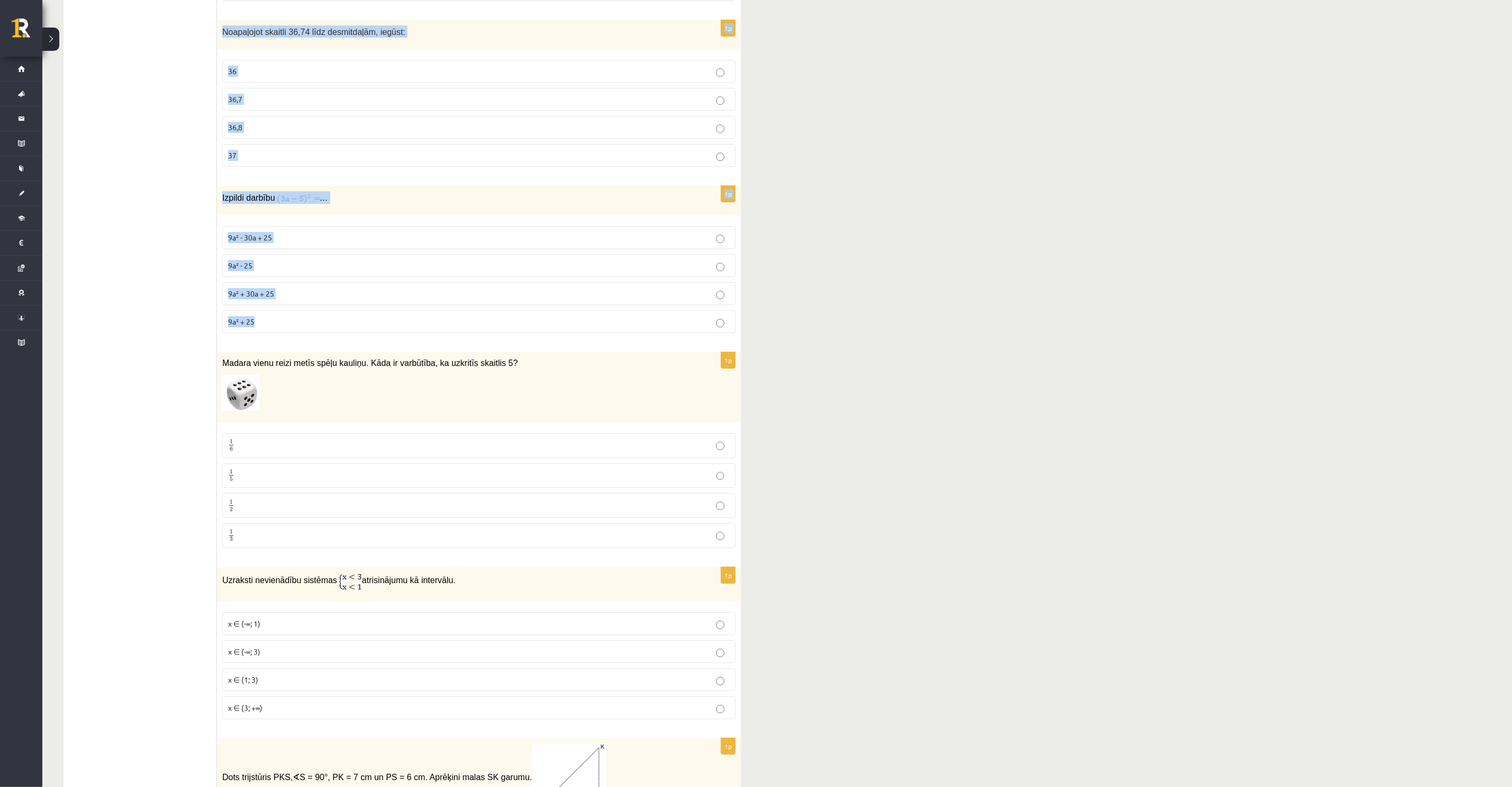
drag, startPoint x: 225, startPoint y: 337, endPoint x: 727, endPoint y: 329, distance: 502.1
click at [727, 329] on form "1p Dots trijstūris EFG, ∢ E = 90° . Aprēķini EG, ja FG = 8 cm un ∢ G = 30° 2 c …" at bounding box center [479, 295] width 503 height 5616
copy form "Kuba skaldnes laukums ir 25 cm 2 . Aprēķini kuba virsmas laukumu. 25 cm² 100 cm…"
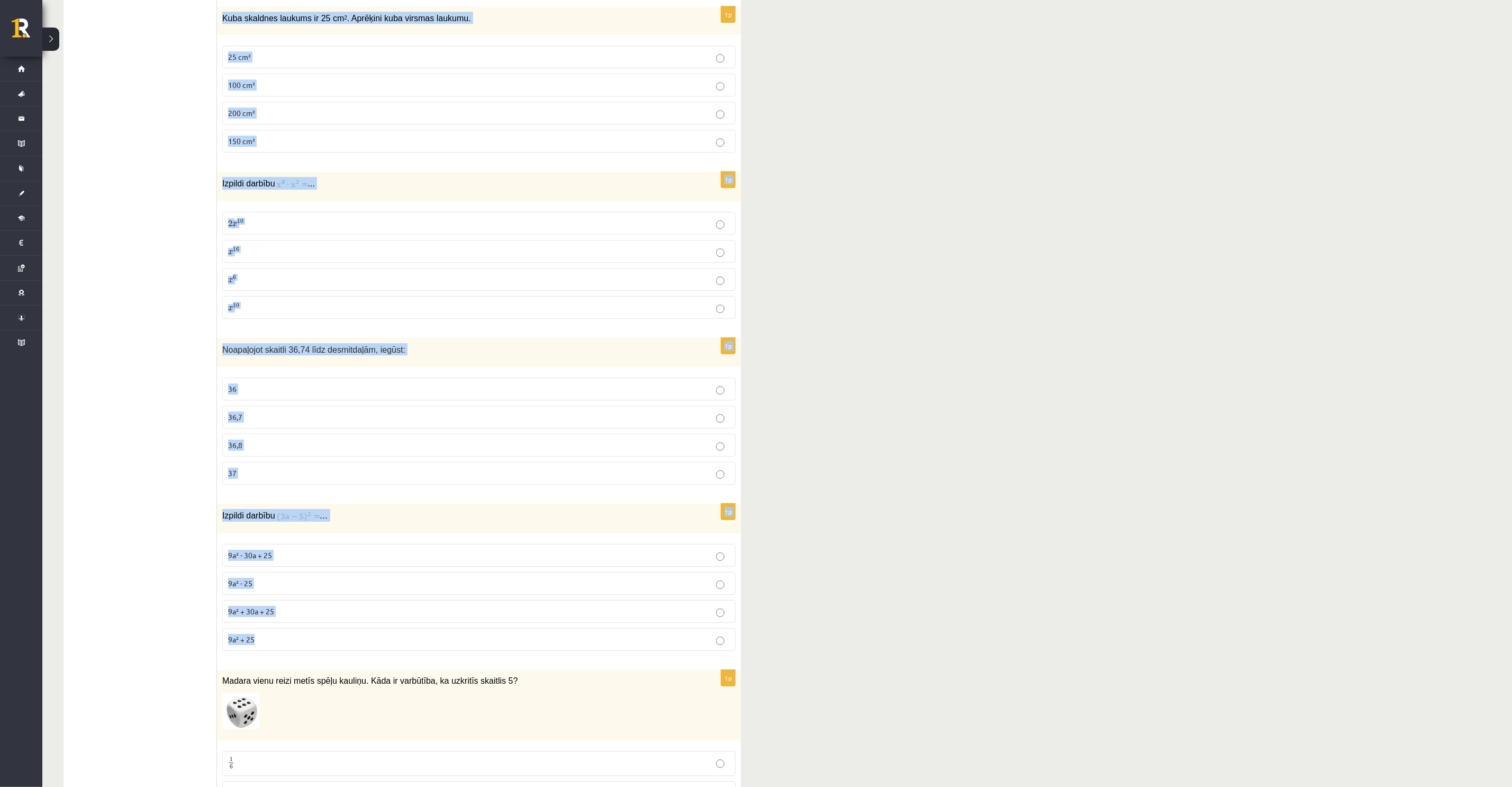
click at [820, 250] on div "**********" at bounding box center [777, 552] width 1469 height 5796
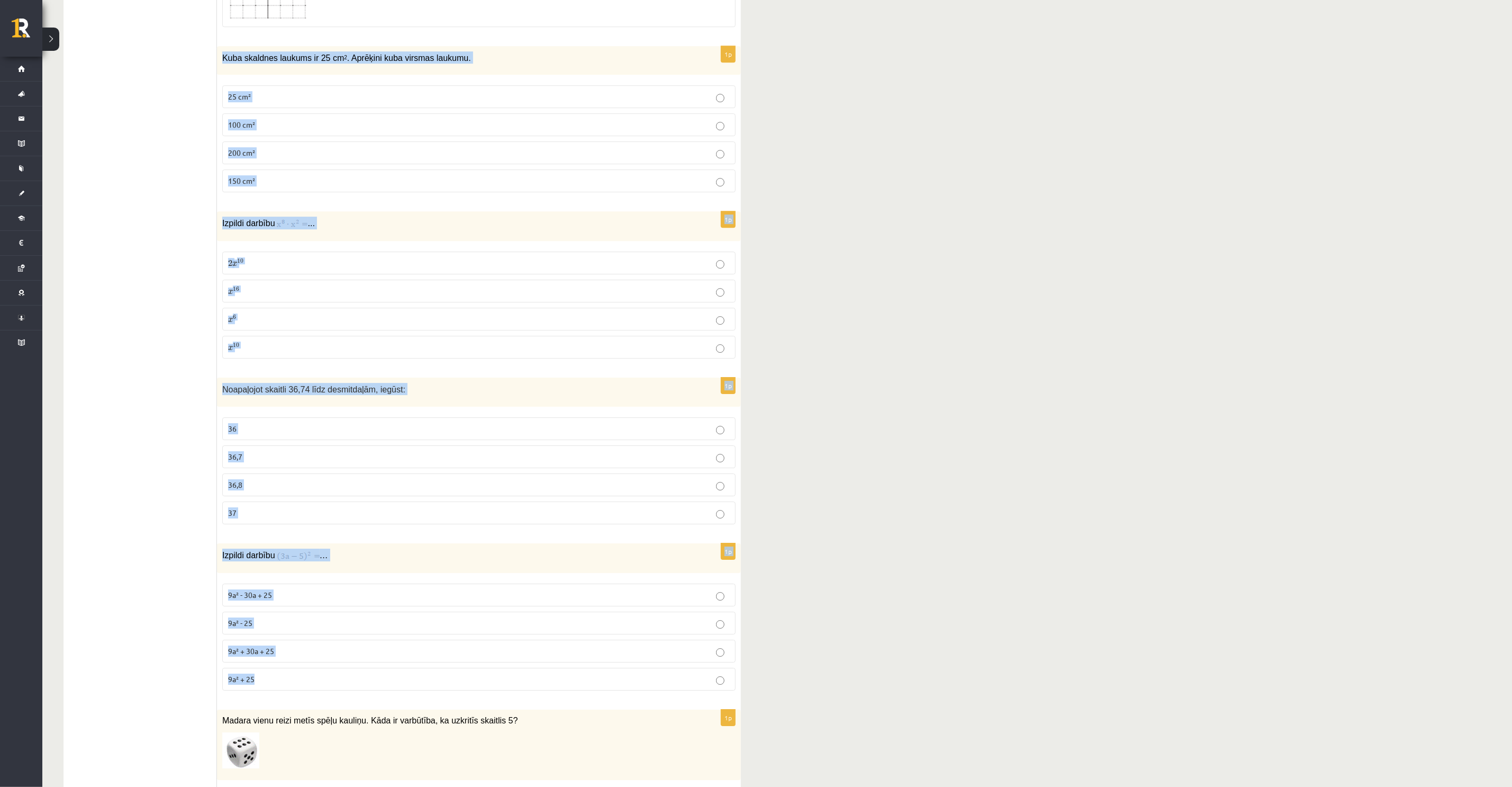
scroll to position [2227, 0]
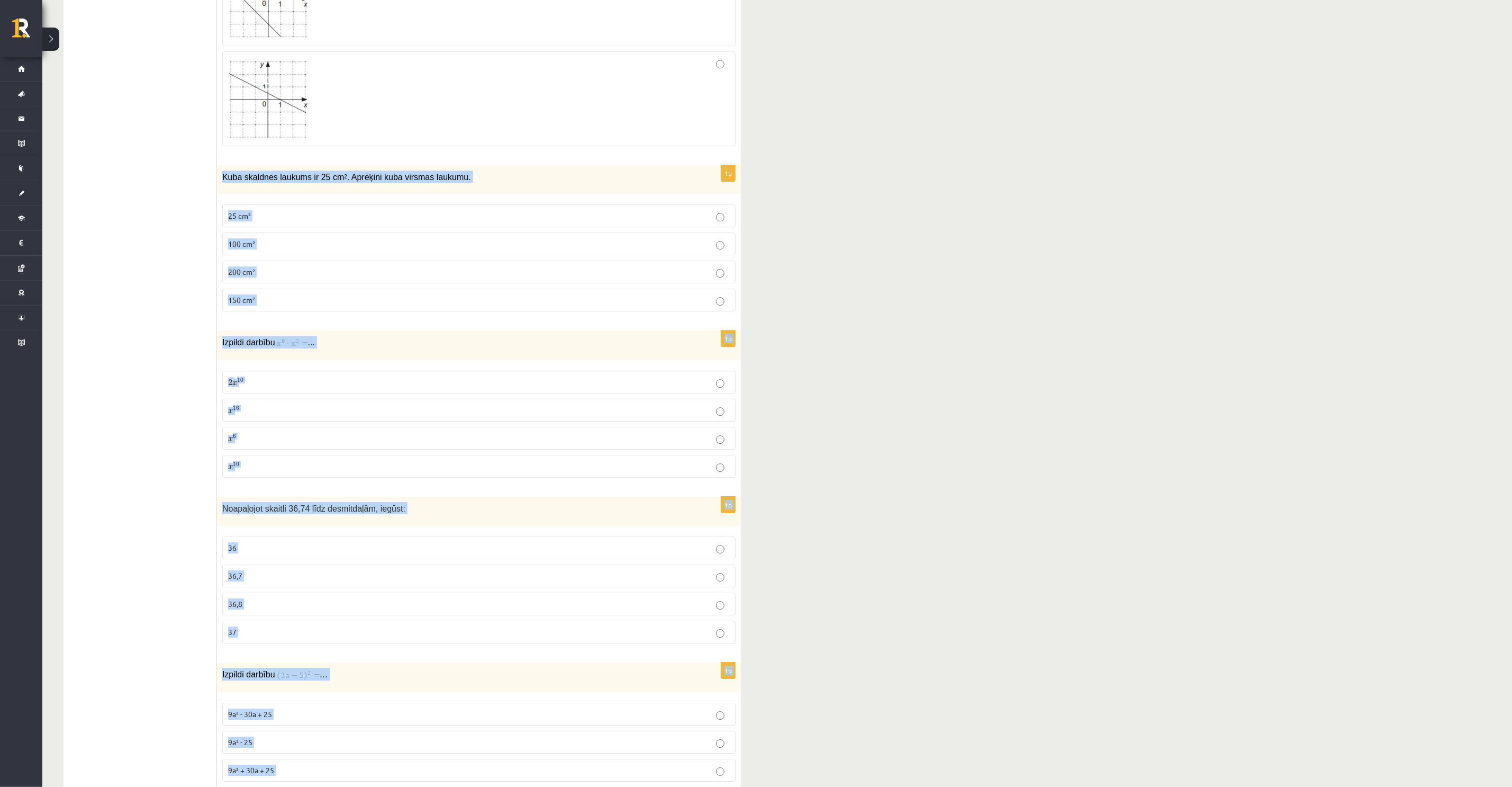
click at [649, 180] on p "Kuba skaldnes laukums ir 25 cm 2 . Aprēķini kuba virsmas laukumu." at bounding box center [452, 177] width 461 height 12
click at [461, 178] on p "Kuba skaldnes laukums ir 25 cm 2 . Aprēķini kuba virsmas laukumu." at bounding box center [452, 177] width 461 height 12
click at [401, 179] on span "Kuba skaldnes laukums ir 25 cm 2 . Aprēķini kuba virsmas laukumu." at bounding box center [346, 177] width 249 height 9
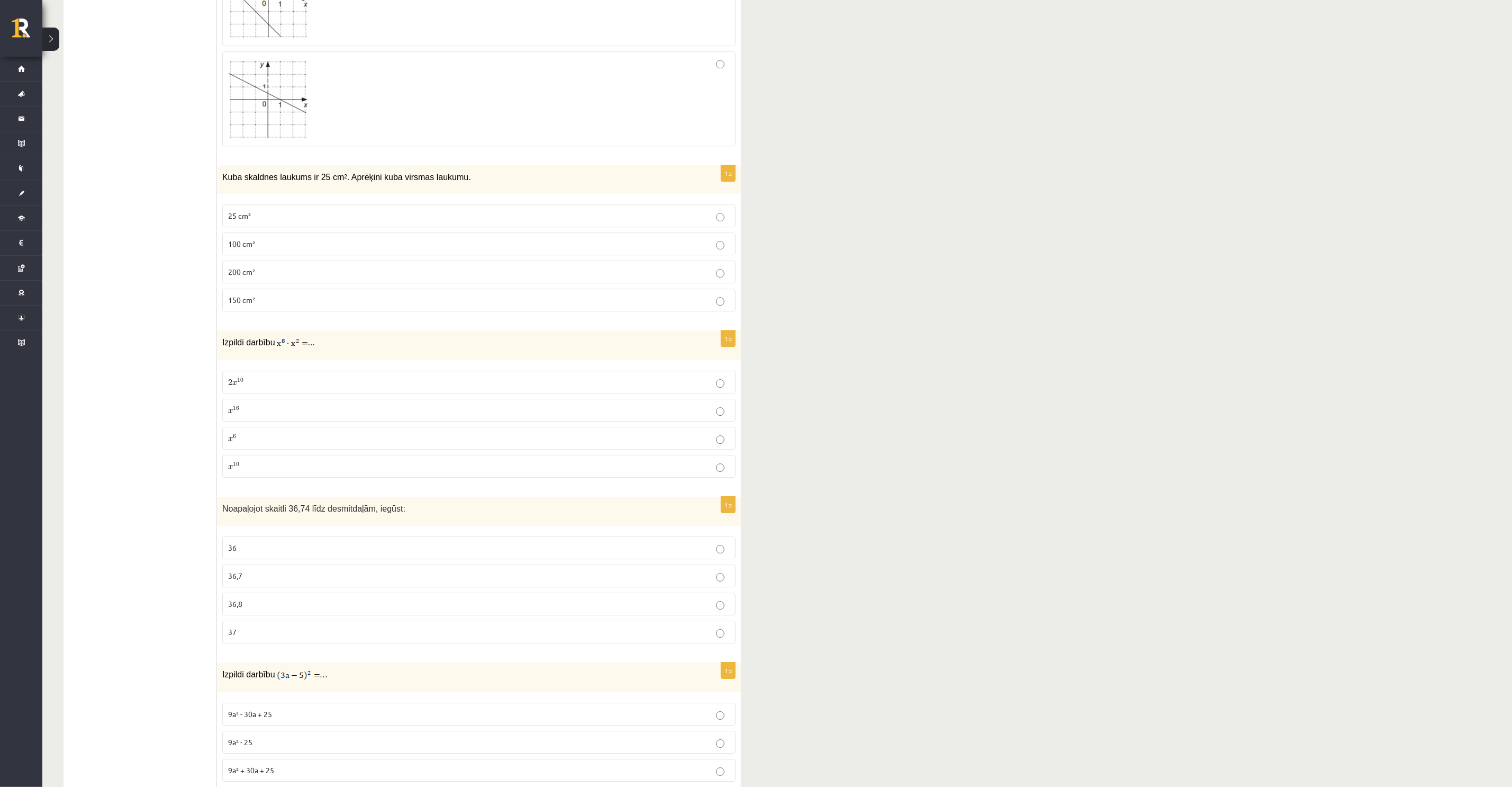
click at [252, 300] on span "150 cm²" at bounding box center [241, 299] width 27 height 10
click at [286, 383] on p "2 x 10 2 x 10" at bounding box center [479, 382] width 502 height 12
click at [282, 581] on p "36,7" at bounding box center [479, 576] width 502 height 12
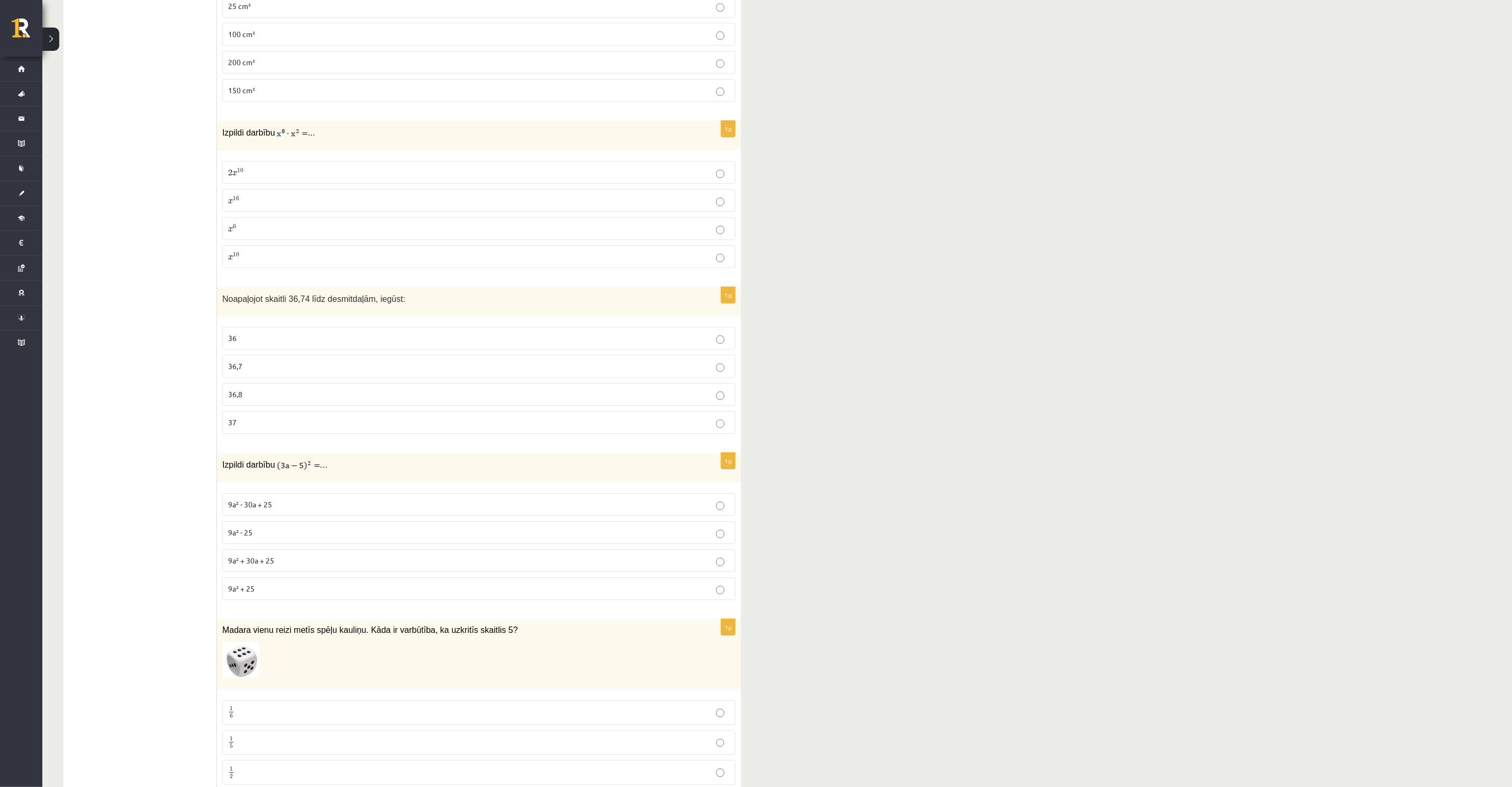
scroll to position [2544, 0]
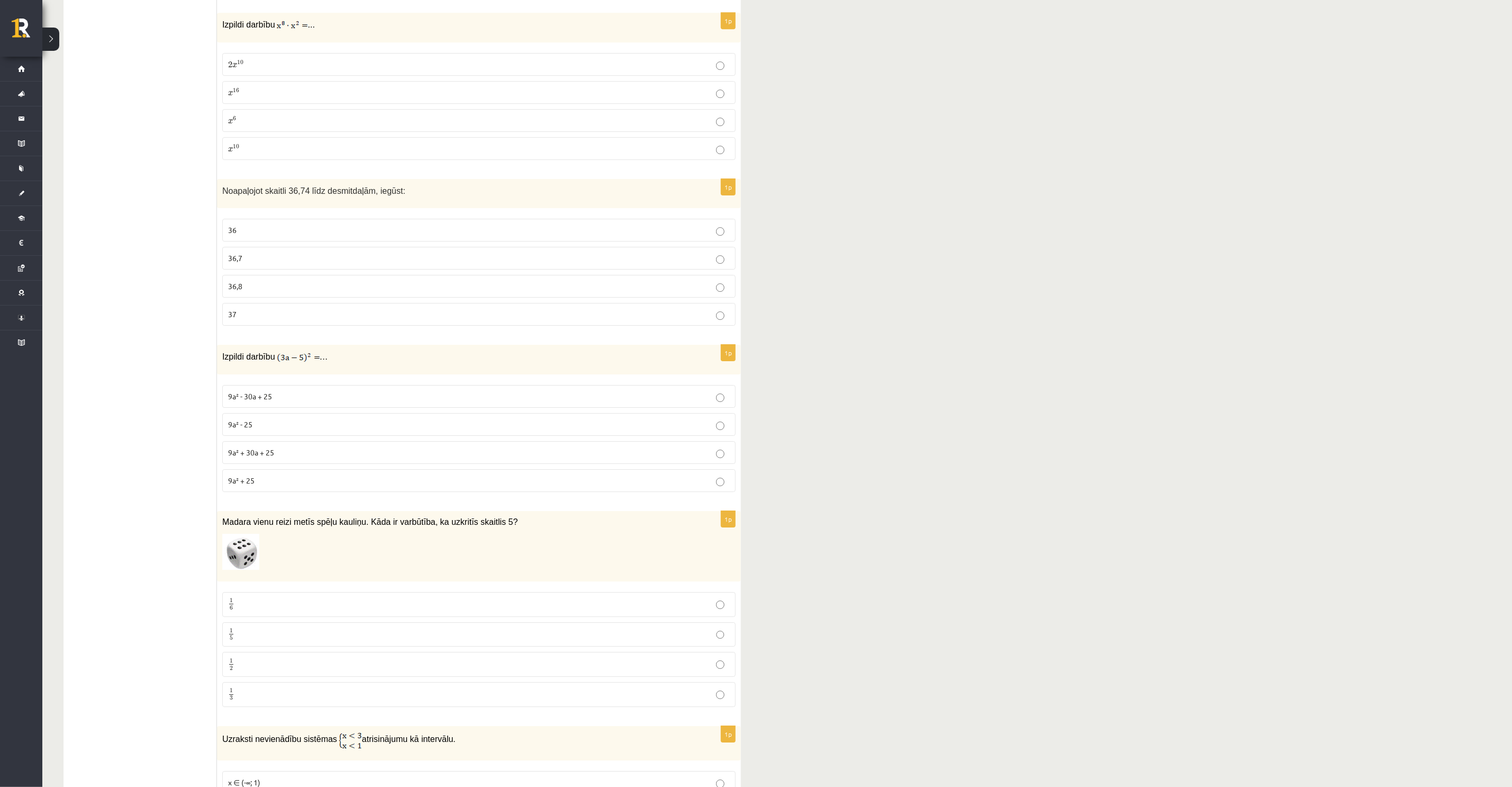
click at [283, 464] on label "9a² + 30a + 25" at bounding box center [479, 452] width 513 height 23
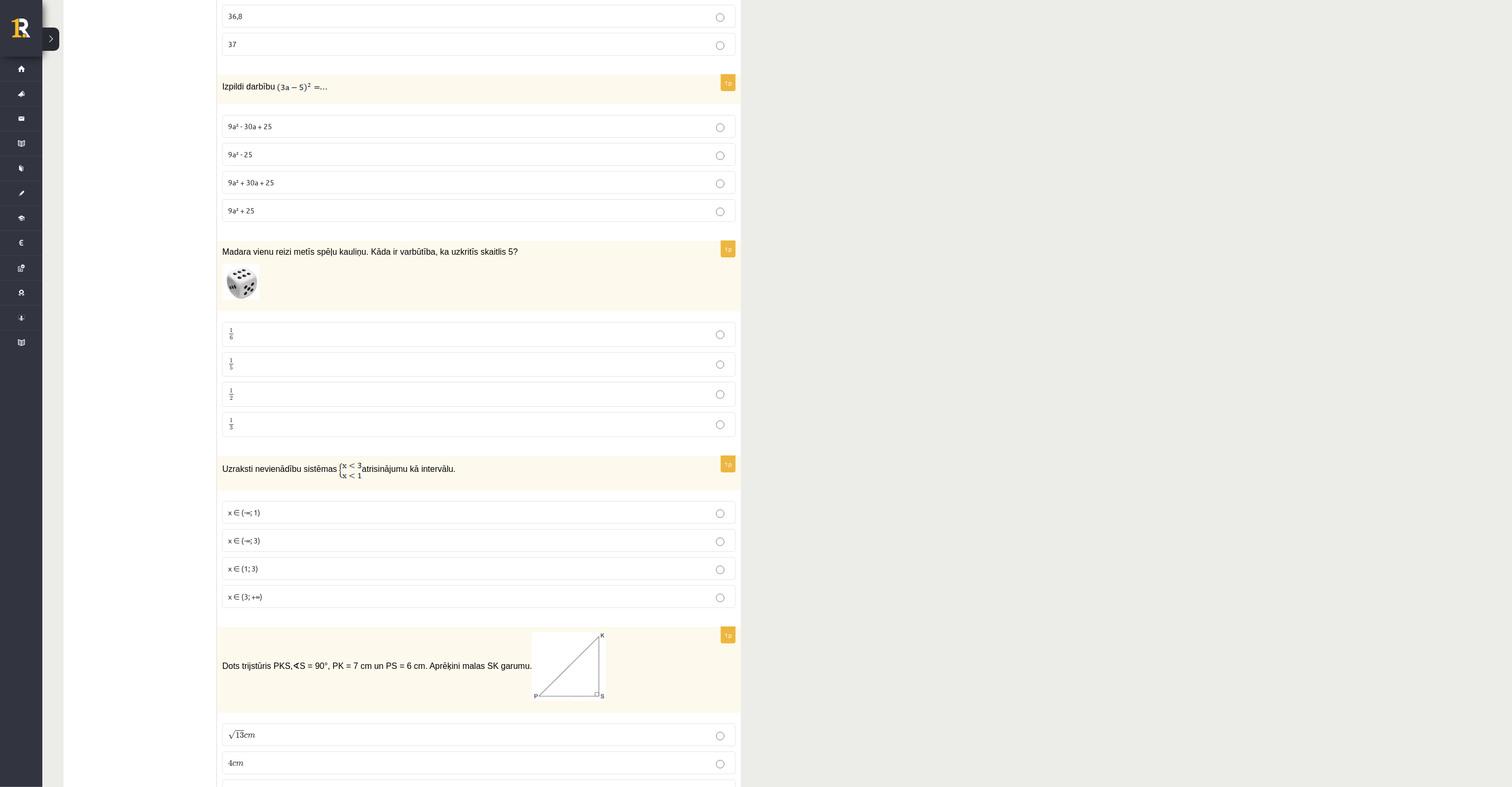
scroll to position [2941, 0]
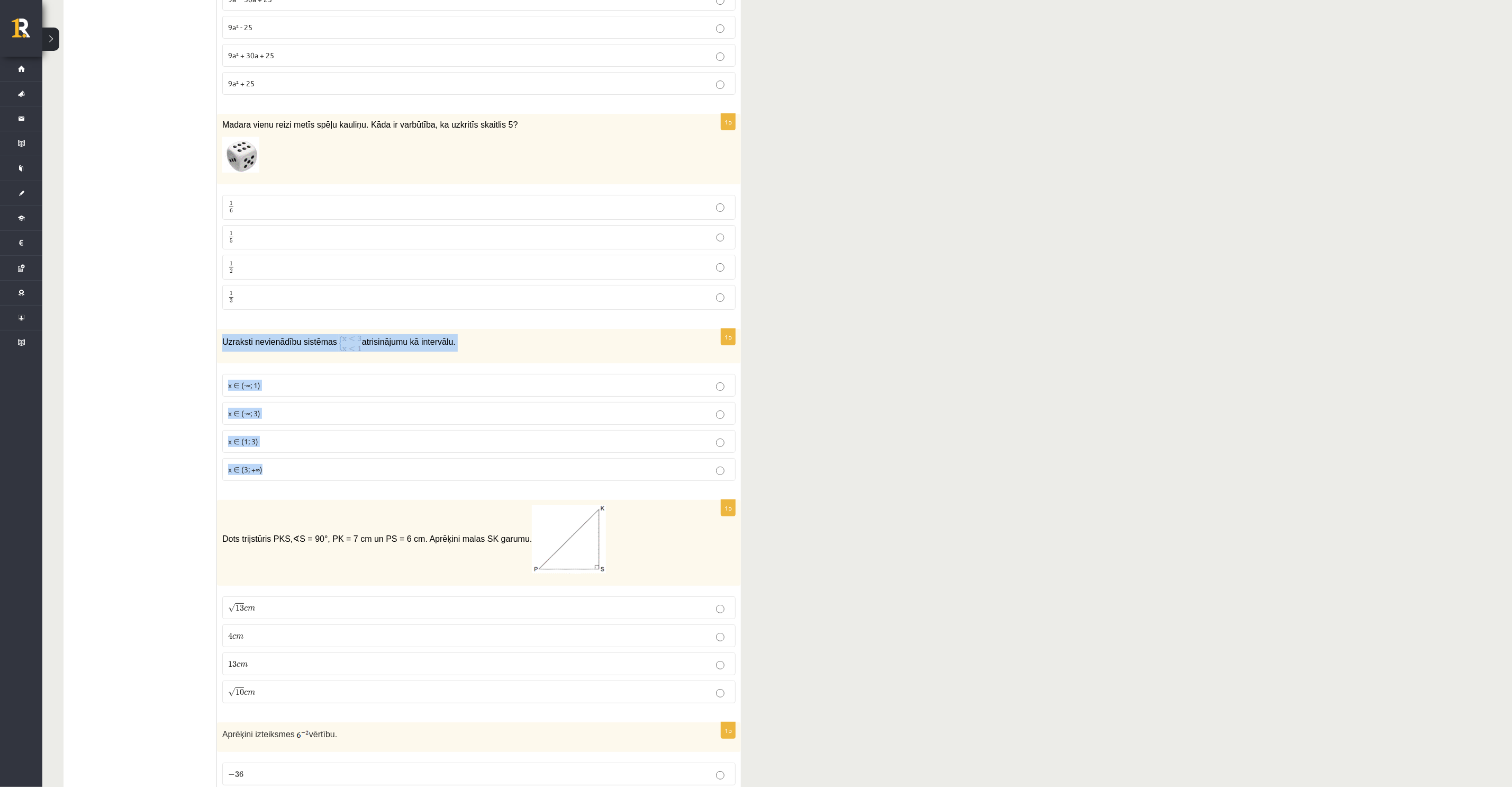
drag, startPoint x: 223, startPoint y: 350, endPoint x: 434, endPoint y: 481, distance: 248.4
click at [434, 481] on div "1p Uzraksti nevienādību sistēmas atrisinājumu kā intervālu. x ∈ (-∞; 1) x ∈ (-∞…" at bounding box center [479, 409] width 524 height 161
copy div "Uzraksti nevienādību sistēmas atrisinājumu kā intervālu. x ∈ (-∞; 1) x ∈ (-∞; 3…"
click at [297, 509] on form "1p Dots trijstūris EFG, ∢ E = 90° . Aprēķini EG, ja FG = 8 cm un ∢ G = 30° 2 c …" at bounding box center [479, 57] width 503 height 5616
click at [305, 475] on p "x ∈ (3; +∞)" at bounding box center [479, 469] width 502 height 12
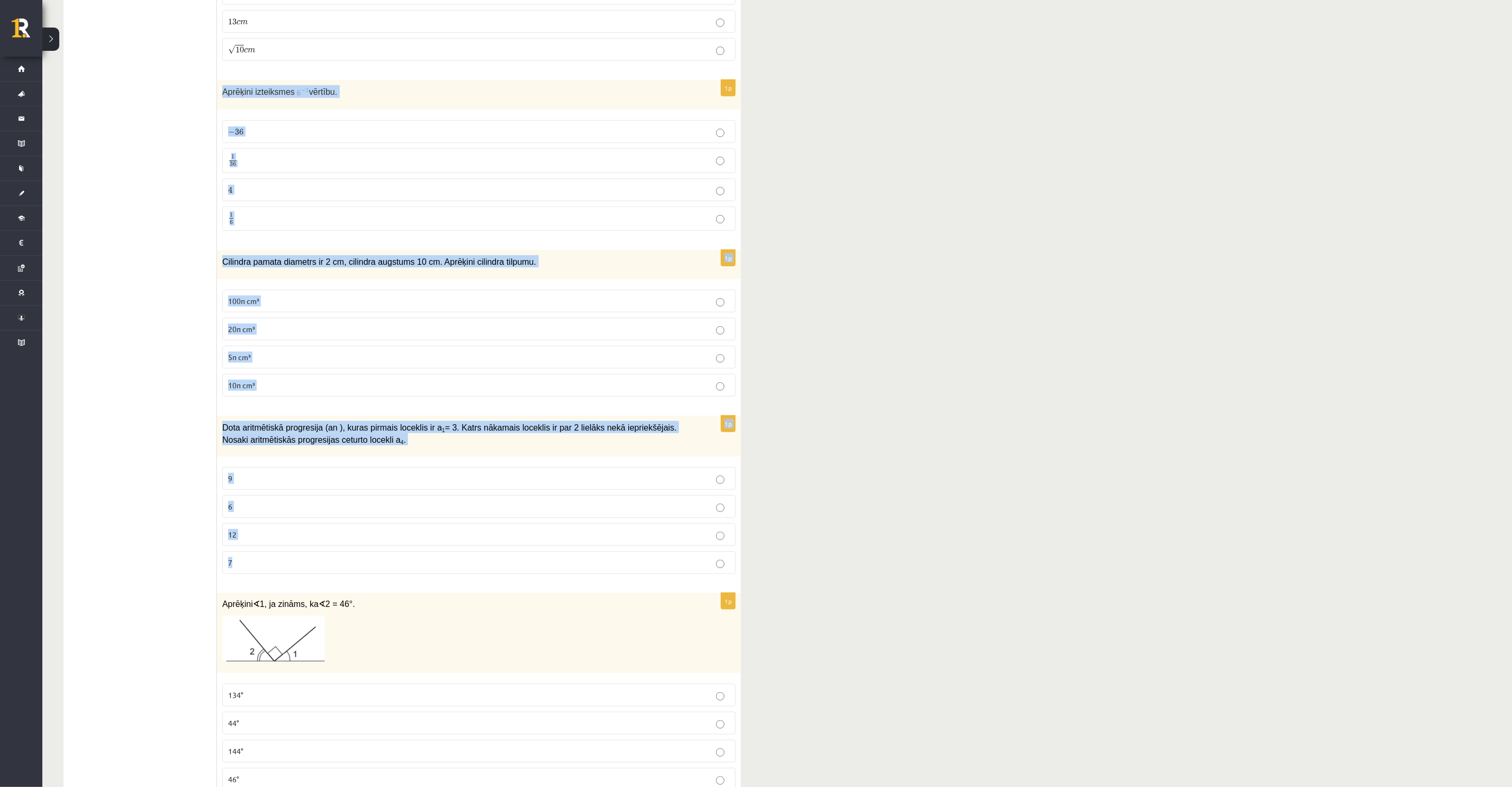
scroll to position [3656, 0]
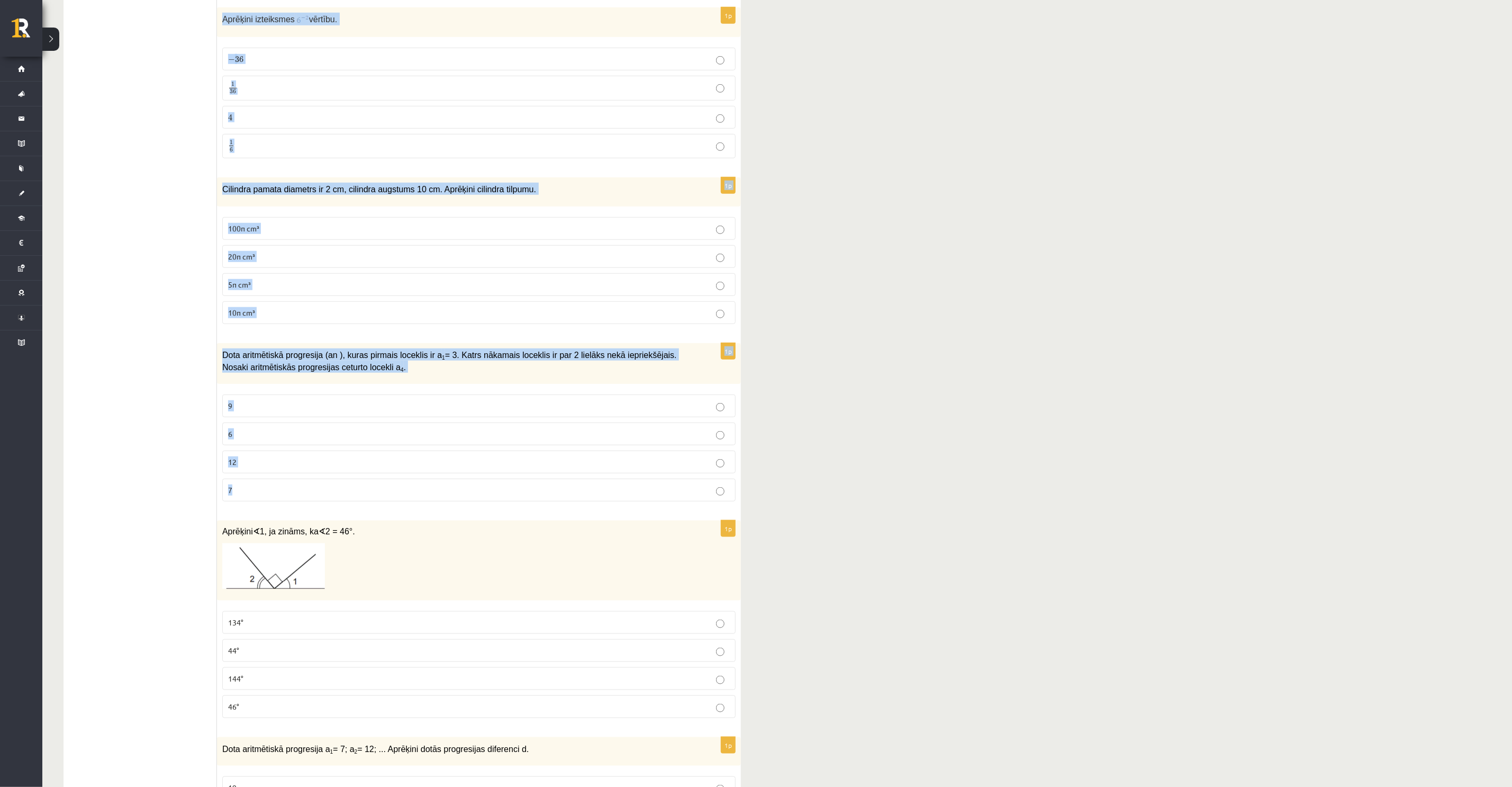
drag, startPoint x: 221, startPoint y: 508, endPoint x: 781, endPoint y: 504, distance: 560.0
copy form "Aprēķini izteiksmes vērtību. − 36 − 36 1 36 1 36 4 4 1 6 1 6 1p Cilindra pamata…"
click at [227, 100] on label "1 36 1 36" at bounding box center [479, 88] width 513 height 25
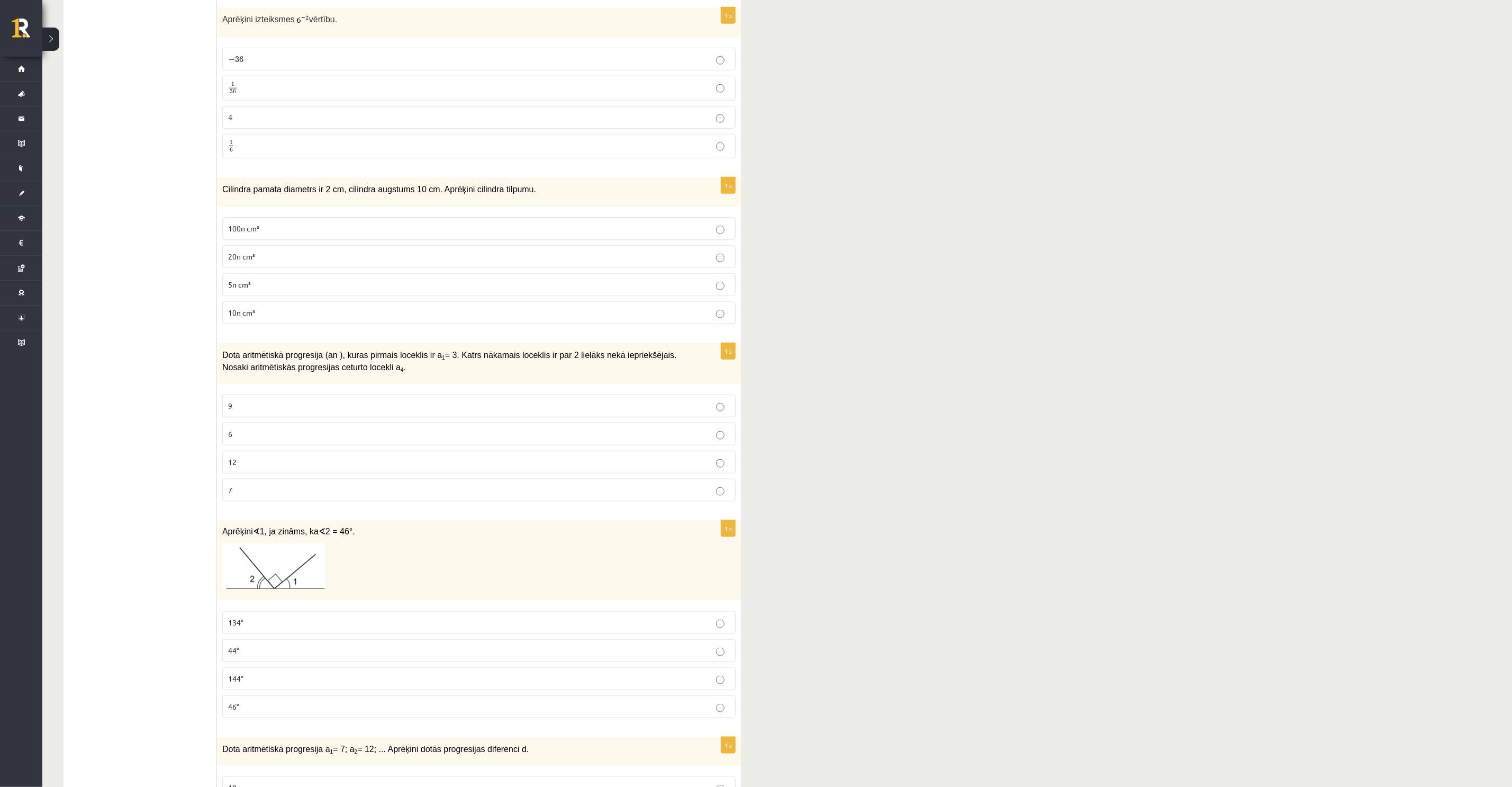
click at [258, 318] on p "10π cm³" at bounding box center [479, 313] width 502 height 12
click at [263, 411] on p "9" at bounding box center [479, 406] width 502 height 12
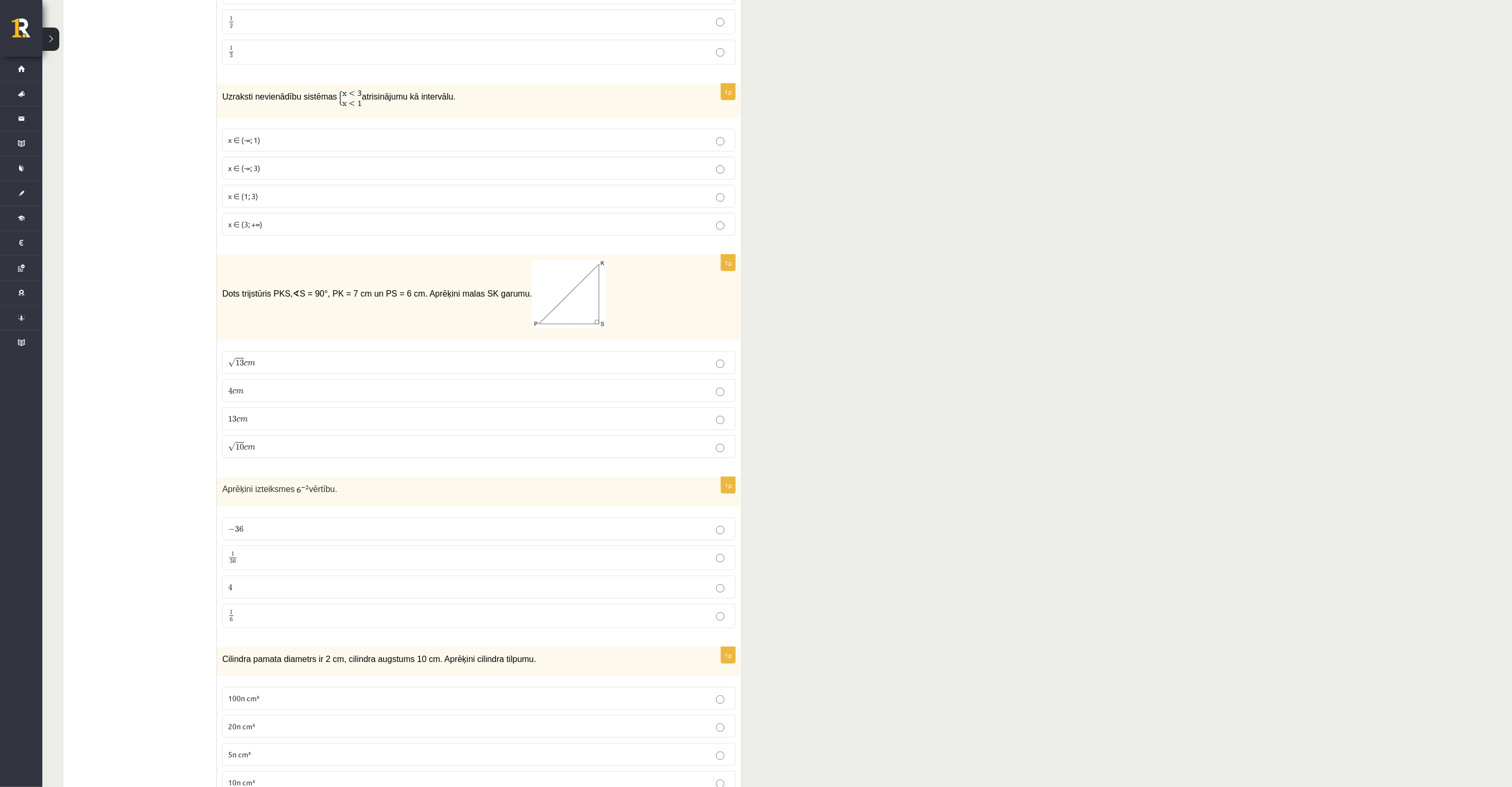
scroll to position [3180, 0]
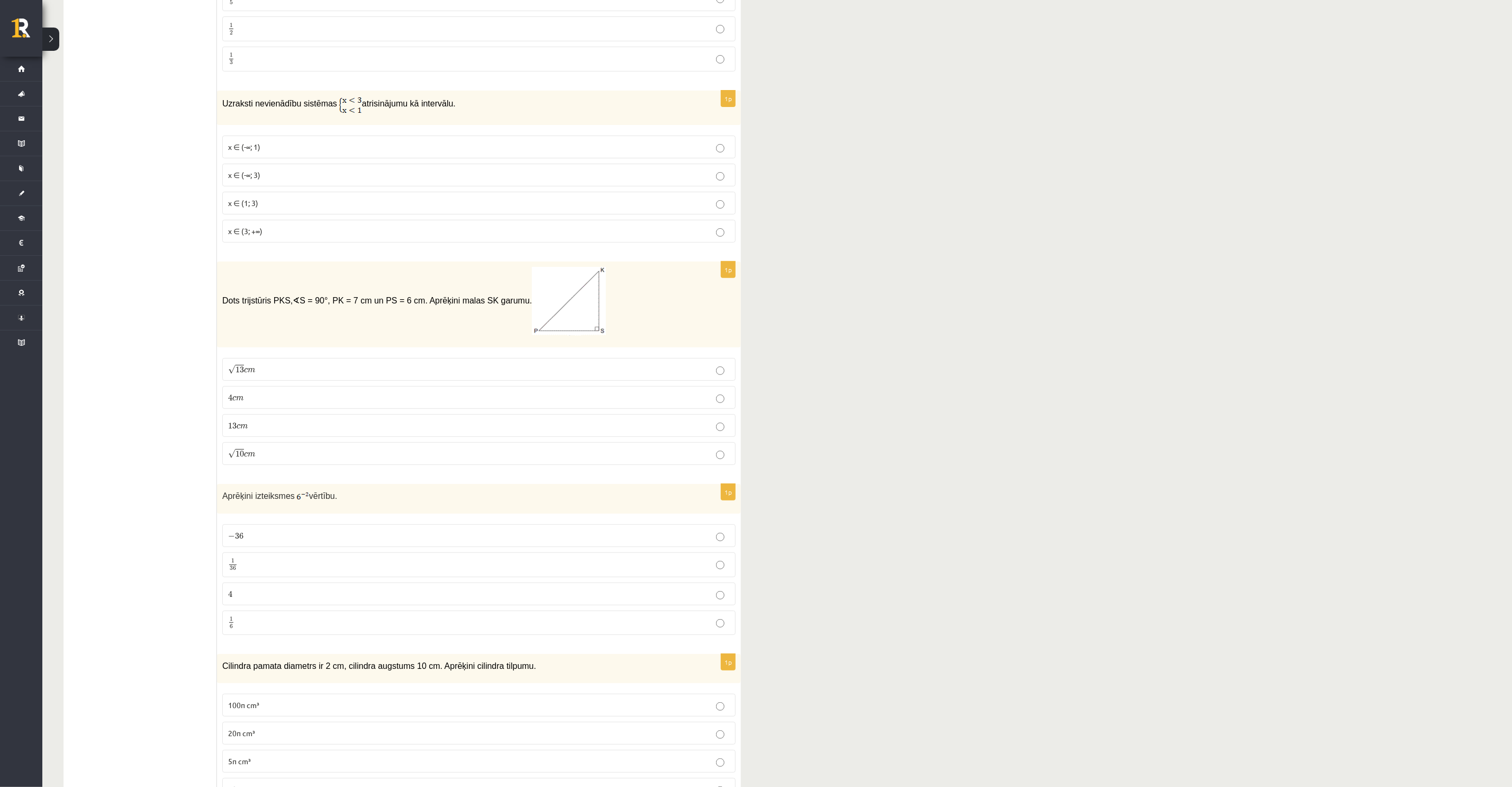
drag, startPoint x: 223, startPoint y: 308, endPoint x: 511, endPoint y: 315, distance: 288.1
click at [511, 305] on span "Dots trijstūris PKS, ∢ S = 90°, PK = 7 cm un PS = 6 cm. Aprēķini malas SK garum…" at bounding box center [414, 301] width 384 height 9
copy span "Dots trijstūris PKS, ∢ S = 90°, PK = 7 cm un PS = 6 cm. Aprēķini malas SK garum…"
click at [550, 319] on img at bounding box center [568, 300] width 74 height 68
click at [542, 318] on img at bounding box center [568, 300] width 74 height 68
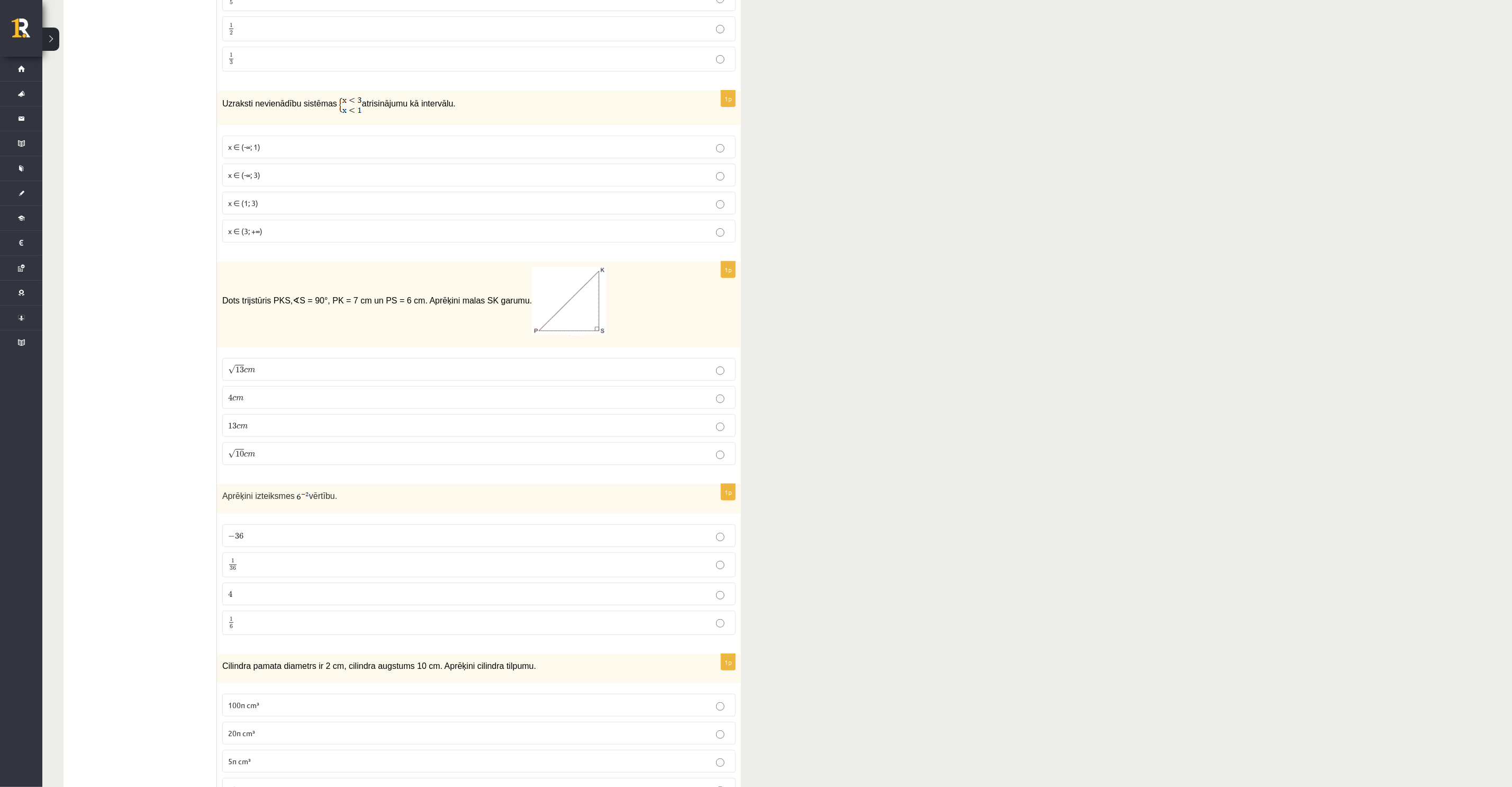
click at [534, 310] on img at bounding box center [568, 300] width 74 height 68
drag, startPoint x: 531, startPoint y: 308, endPoint x: 526, endPoint y: 298, distance: 11.2
click at [532, 298] on img at bounding box center [568, 300] width 74 height 68
drag, startPoint x: 598, startPoint y: 326, endPoint x: 550, endPoint y: 318, distance: 48.7
click at [293, 402] on label "4 c m 4 c m" at bounding box center [479, 397] width 513 height 23
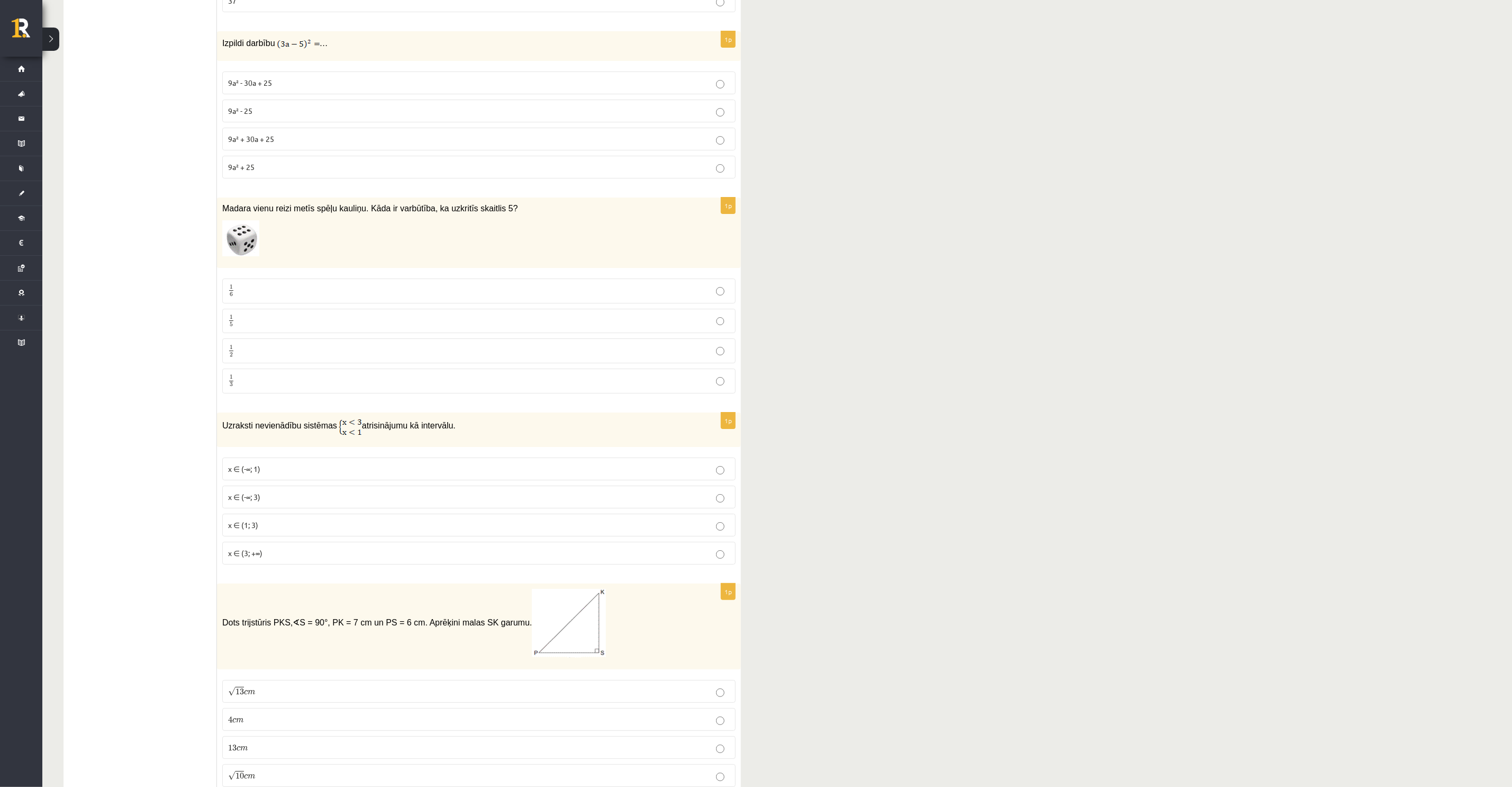
scroll to position [2783, 0]
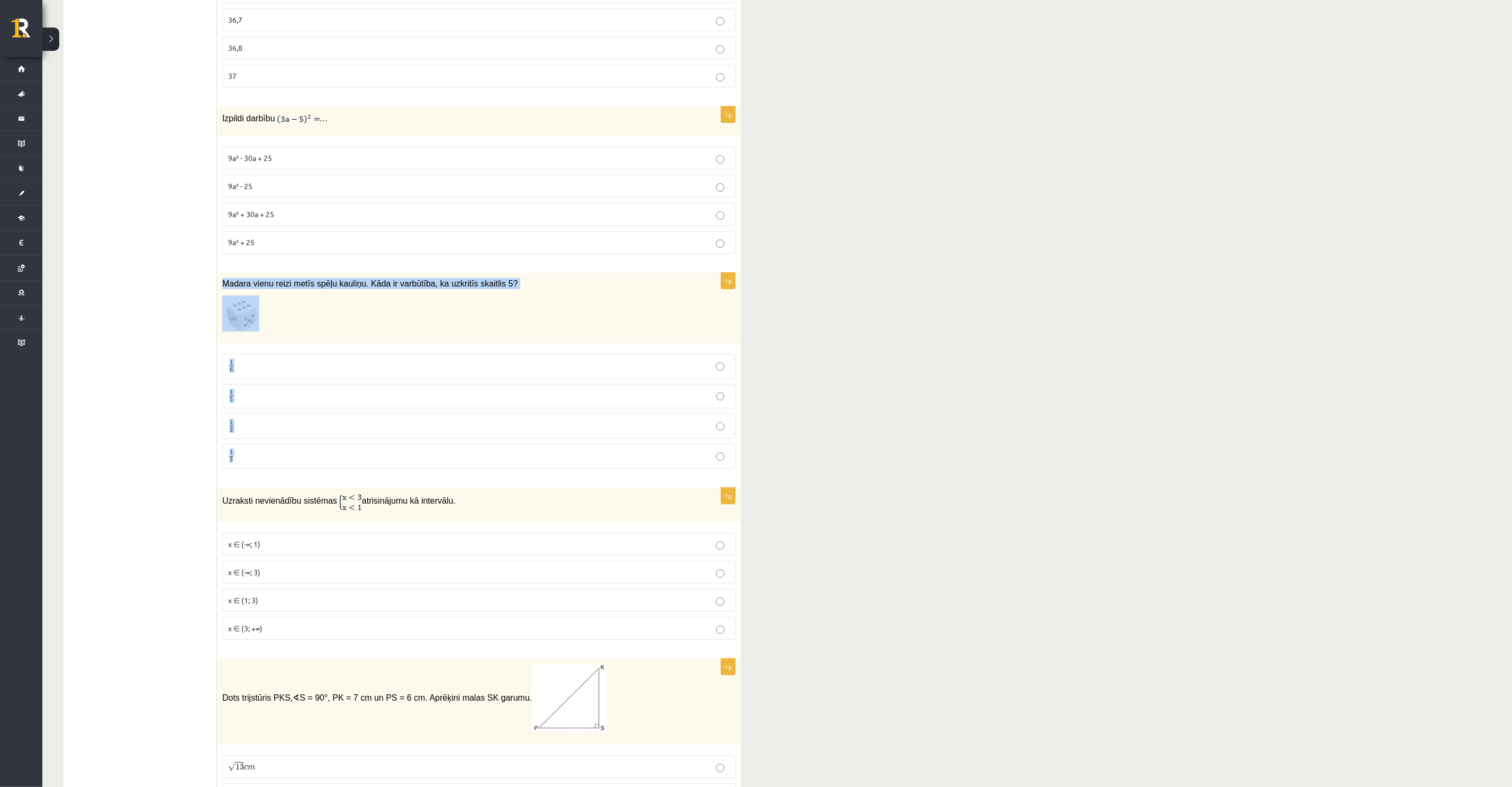
drag, startPoint x: 224, startPoint y: 290, endPoint x: 340, endPoint y: 463, distance: 208.3
click at [340, 463] on div "1p Madara vienu reizi metīs spēļu kauliņu. Kāda ir varbūtība, ka uzkritīs skait…" at bounding box center [479, 375] width 524 height 204
click at [264, 313] on p at bounding box center [452, 314] width 461 height 36
click at [255, 369] on p "1 6 1 6" at bounding box center [479, 366] width 502 height 13
click at [432, 403] on p "1 5 1 5" at bounding box center [479, 396] width 502 height 13
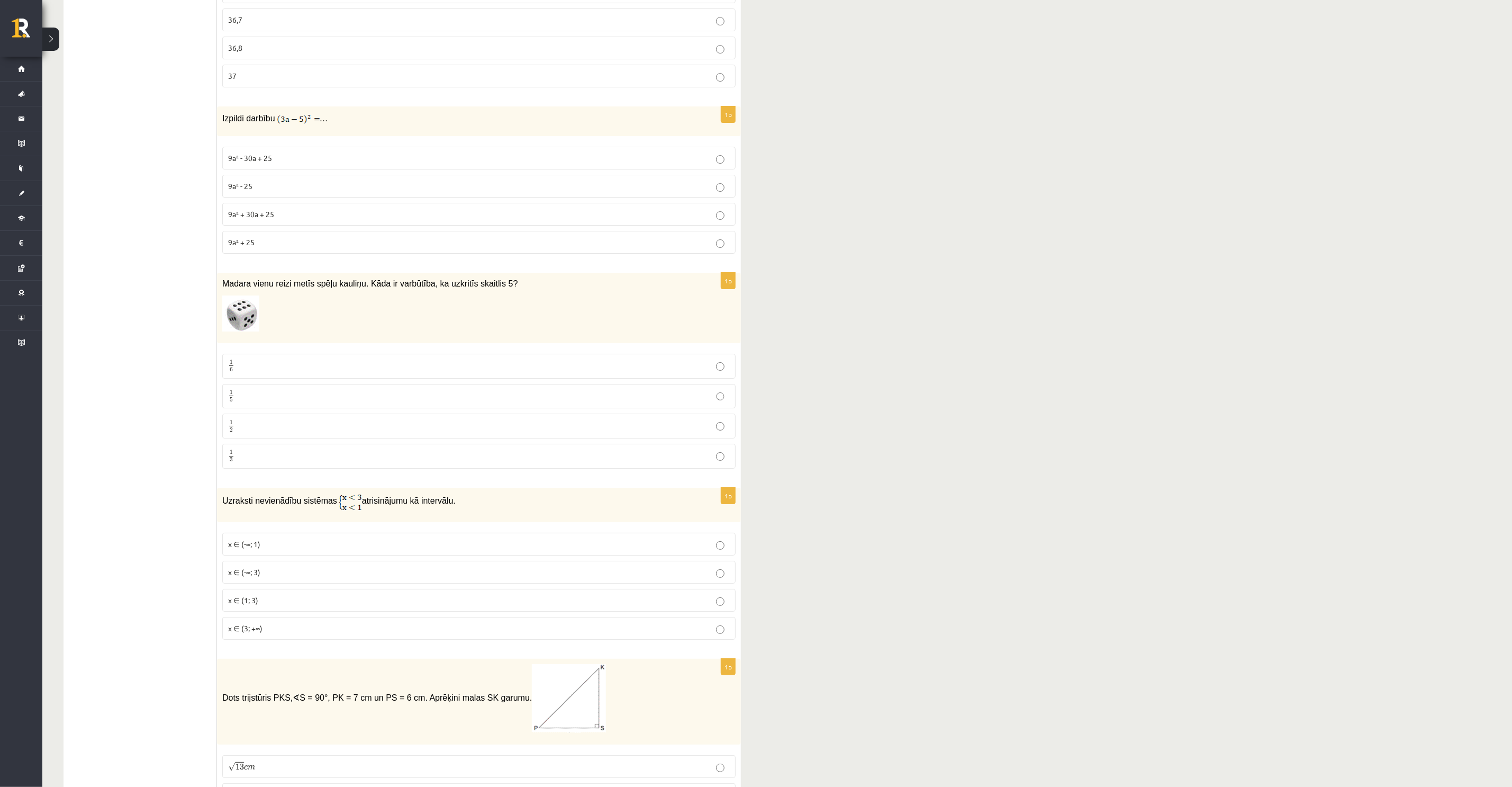
click at [578, 373] on p "1 6 1 6" at bounding box center [479, 366] width 502 height 13
click at [245, 323] on img at bounding box center [241, 314] width 37 height 36
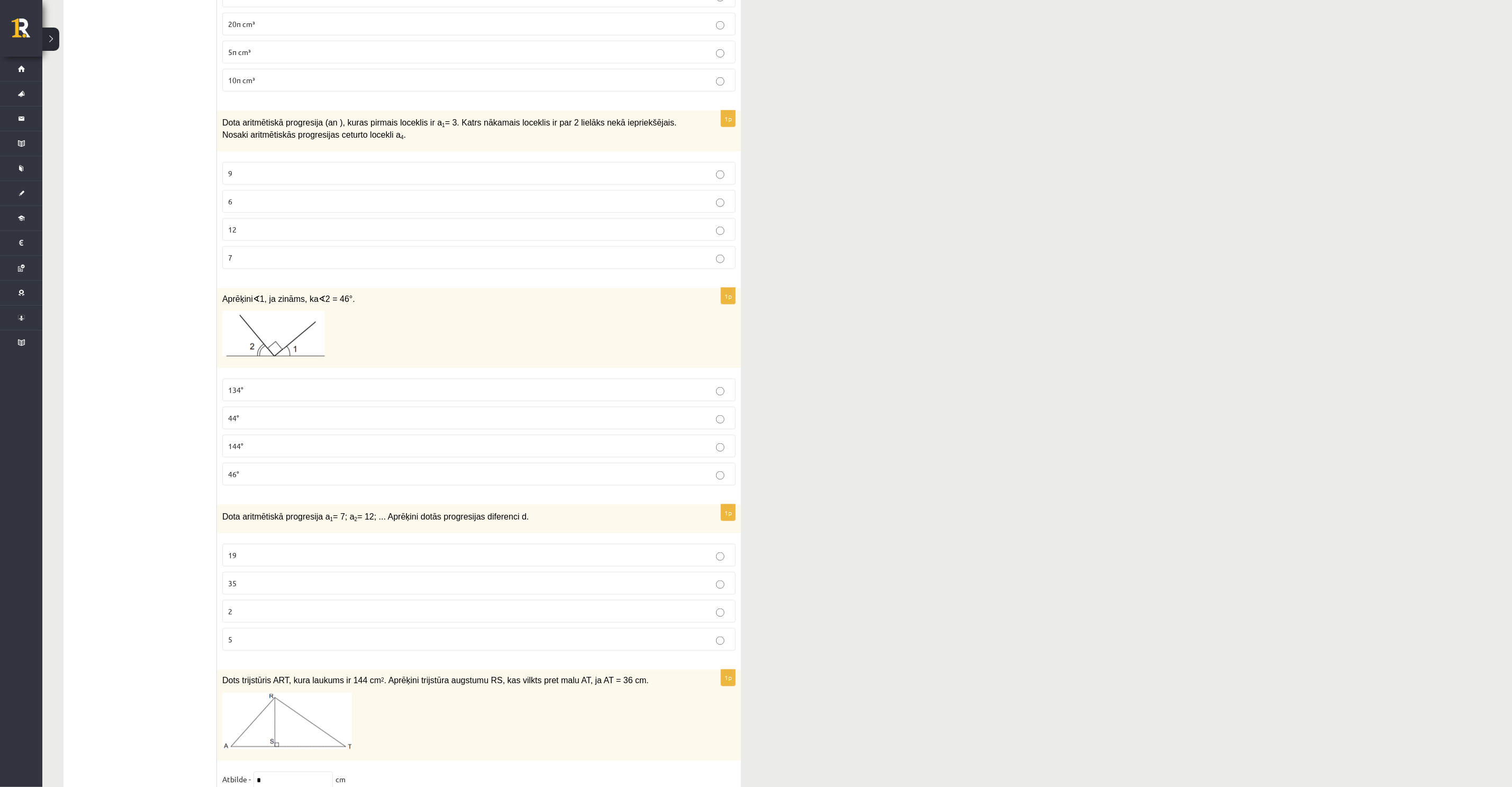
scroll to position [3891, 0]
drag, startPoint x: 221, startPoint y: 314, endPoint x: 447, endPoint y: 481, distance: 281.0
click at [447, 481] on div "1p Aprēķini ∢ 1, ja zināms, ka ∢ 2 = 46°. 134° 44° 144° 46°" at bounding box center [479, 388] width 524 height 206
drag, startPoint x: 225, startPoint y: 534, endPoint x: 431, endPoint y: 658, distance: 240.4
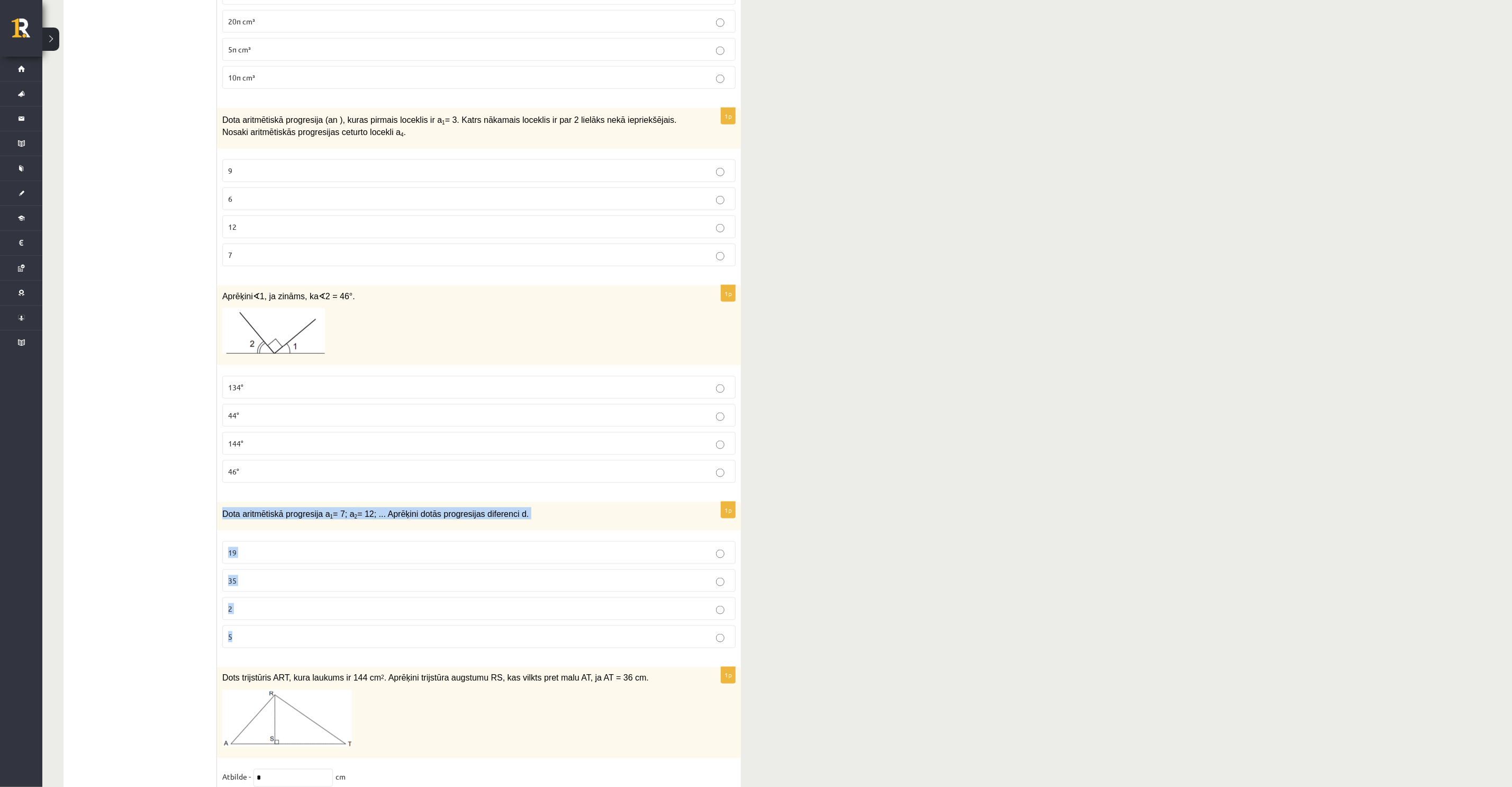
click at [431, 657] on div "1p Dota aritmētiskā progresija a 1 = 7; a 2 = 12; ... Aprēķini dotās progresija…" at bounding box center [479, 579] width 524 height 155
copy div "Dota aritmētiskā progresija a 1 = 7; a 2 = 12; ... Aprēķini dotās progresijas d…"
click at [275, 642] on p "5" at bounding box center [479, 636] width 502 height 12
drag, startPoint x: 221, startPoint y: 314, endPoint x: 353, endPoint y: 319, distance: 132.1
click at [353, 302] on p "Aprēķini ∢ 1, ja zināms, ka ∢ 2 = 46°." at bounding box center [452, 296] width 461 height 12
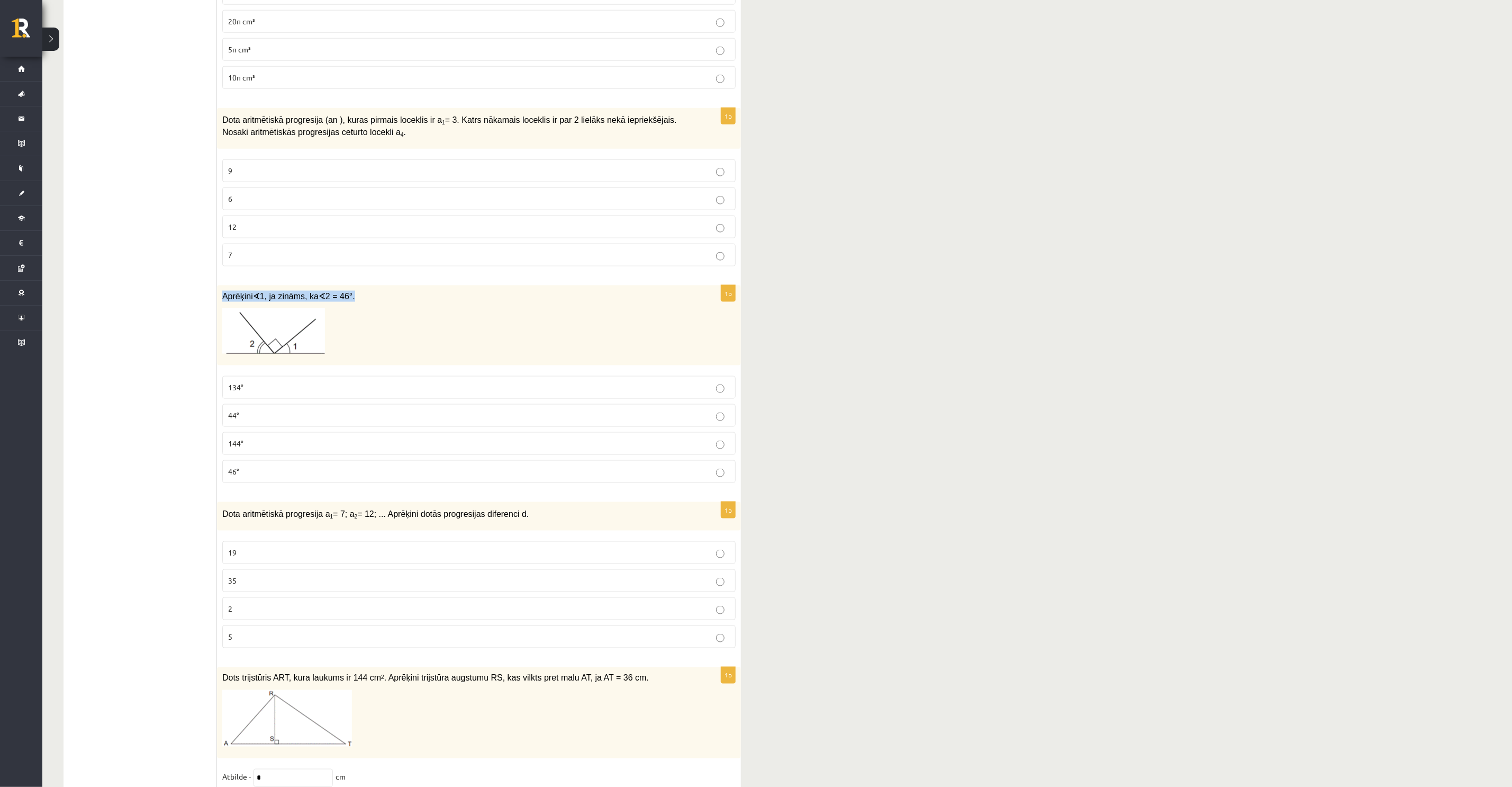
copy span "Aprēķini ∢ 1, ja zināms, ka ∢ 2 = 46°."
click at [282, 354] on img at bounding box center [273, 330] width 103 height 45
click at [274, 354] on img at bounding box center [273, 330] width 103 height 45
drag, startPoint x: 332, startPoint y: 318, endPoint x: 343, endPoint y: 318, distance: 11.0
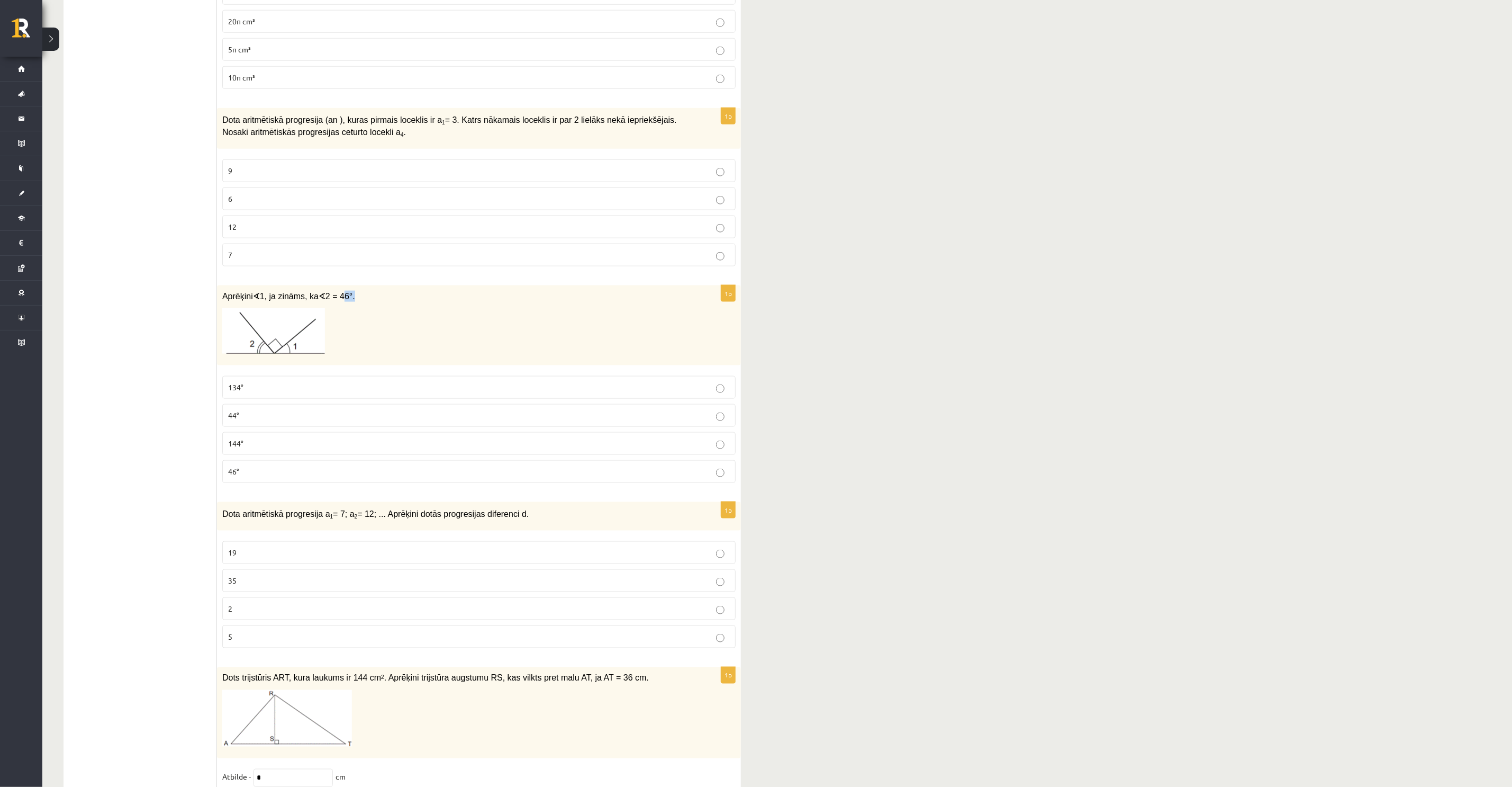
click at [343, 301] on span "2 = 46°." at bounding box center [340, 296] width 29 height 9
click at [391, 306] on div "Aprēķini ∢ 1, ja zināms, ka ∢ 2 = 46°." at bounding box center [479, 325] width 524 height 80
drag, startPoint x: 221, startPoint y: 314, endPoint x: 374, endPoint y: 486, distance: 230.2
click at [376, 491] on div "1p Aprēķini ∢ 1, ja zināms, ka ∢ 2 = 46°. 134° 44° 144° 46°" at bounding box center [479, 388] width 524 height 206
copy div "Aprēķini ∢ 1, ja zināms, ka ∢ 2 = 46°. 134° 44° 144° 46°"
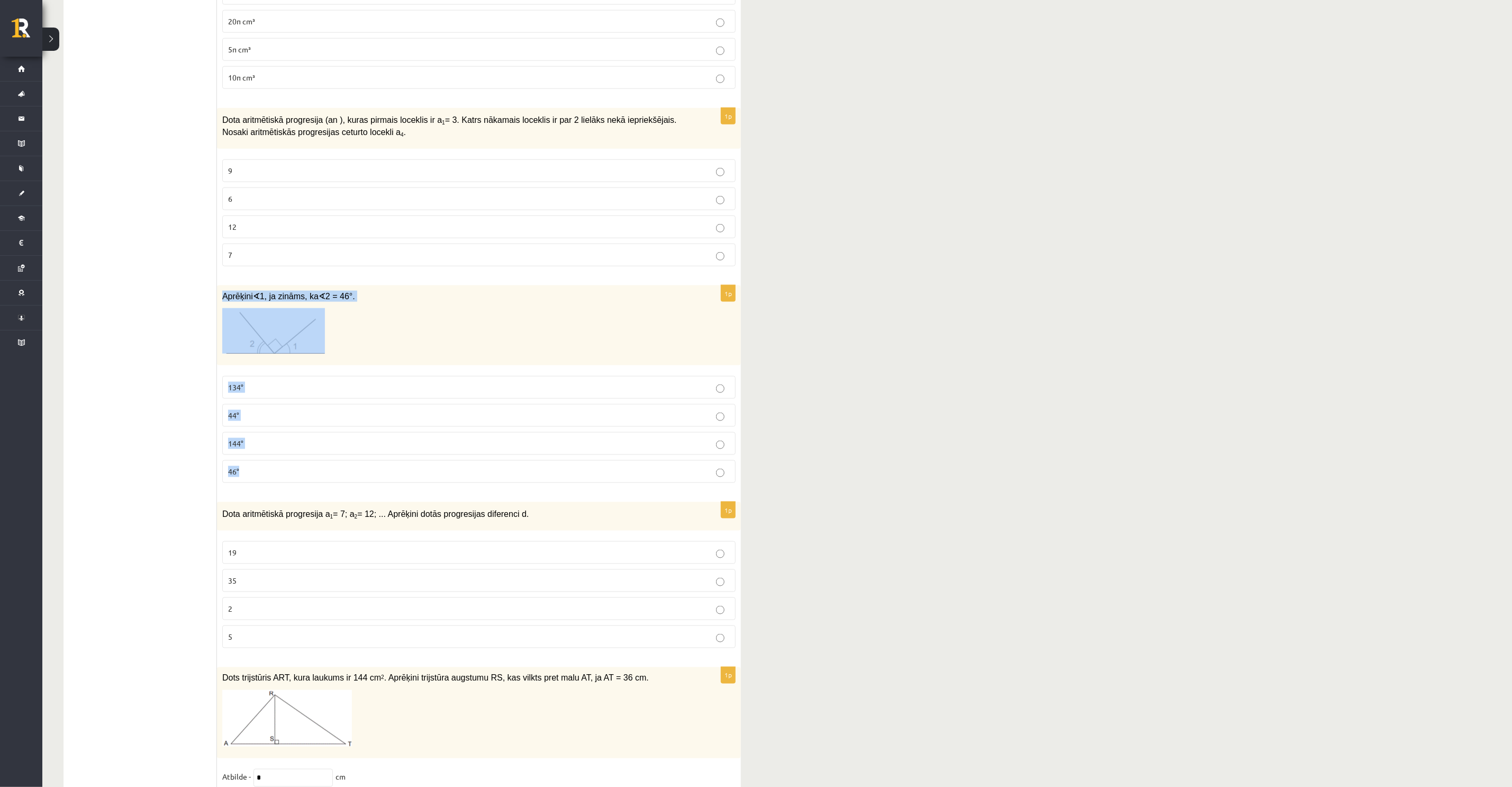
click at [288, 346] on img at bounding box center [273, 330] width 103 height 45
click at [423, 354] on p at bounding box center [452, 330] width 461 height 45
click at [268, 421] on p "44°" at bounding box center [479, 415] width 502 height 12
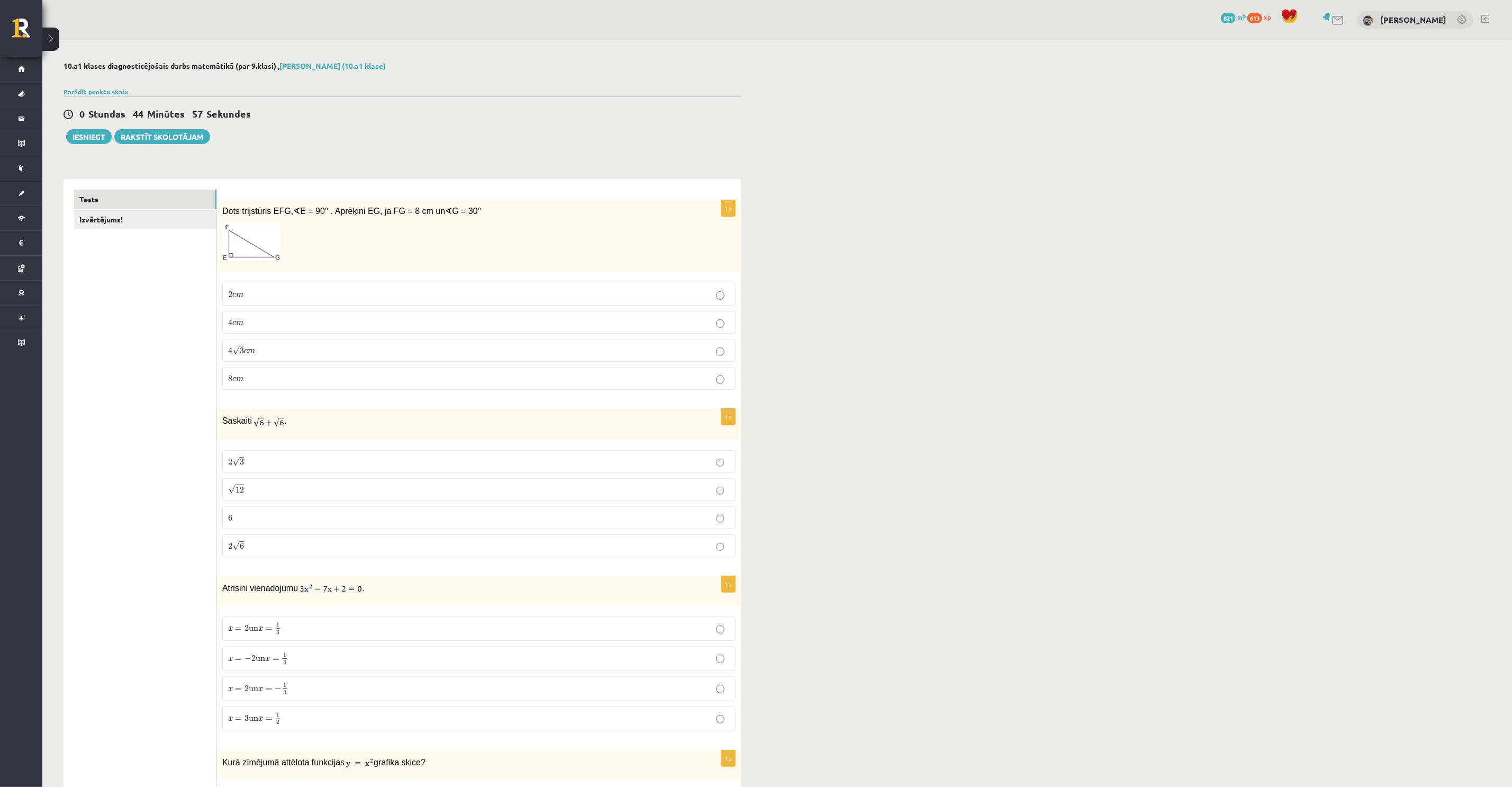
scroll to position [0, 0]
click at [72, 136] on button "Iesniegt" at bounding box center [88, 137] width 45 height 15
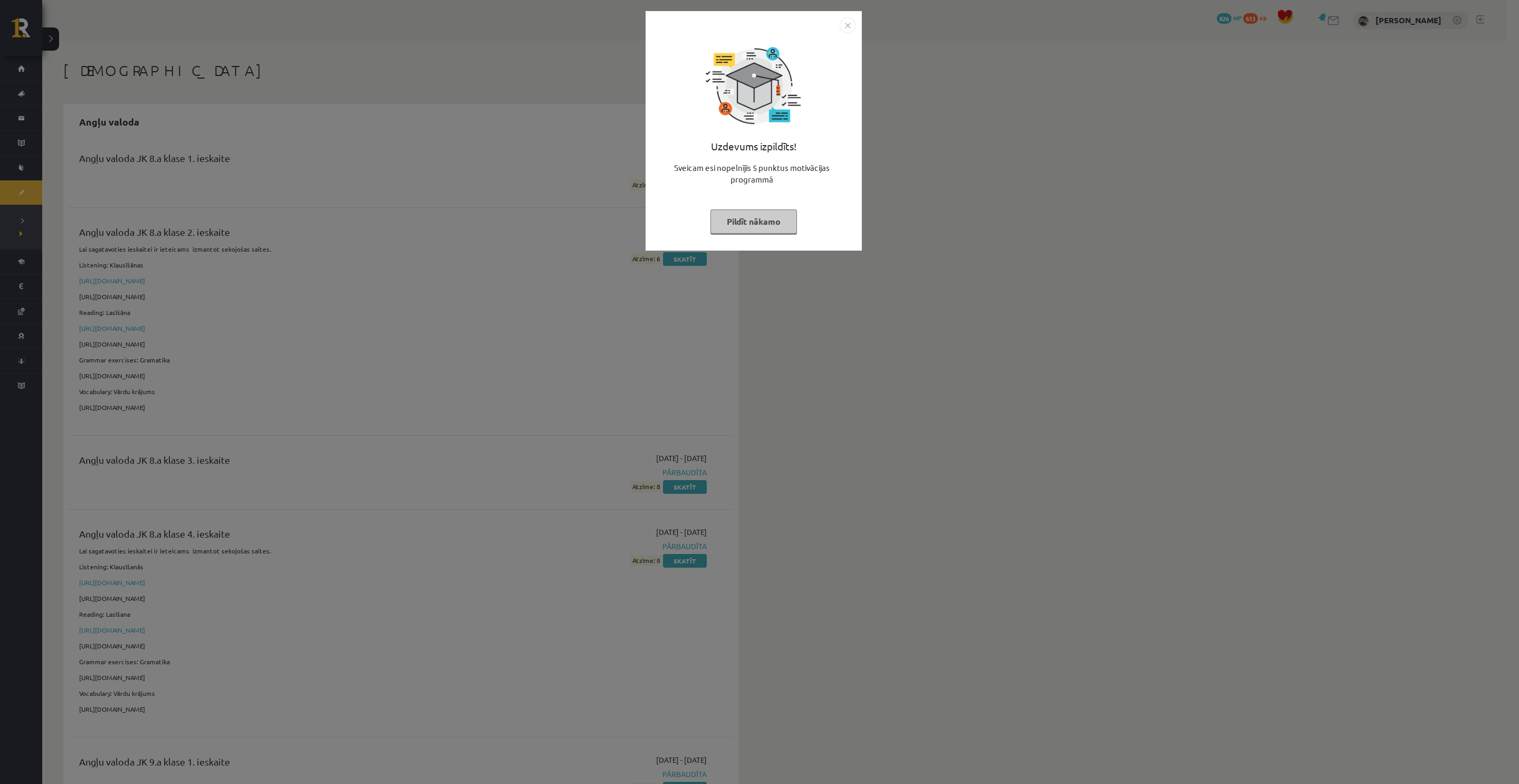
click at [752, 215] on button "Pildīt nākamo" at bounding box center [754, 221] width 87 height 24
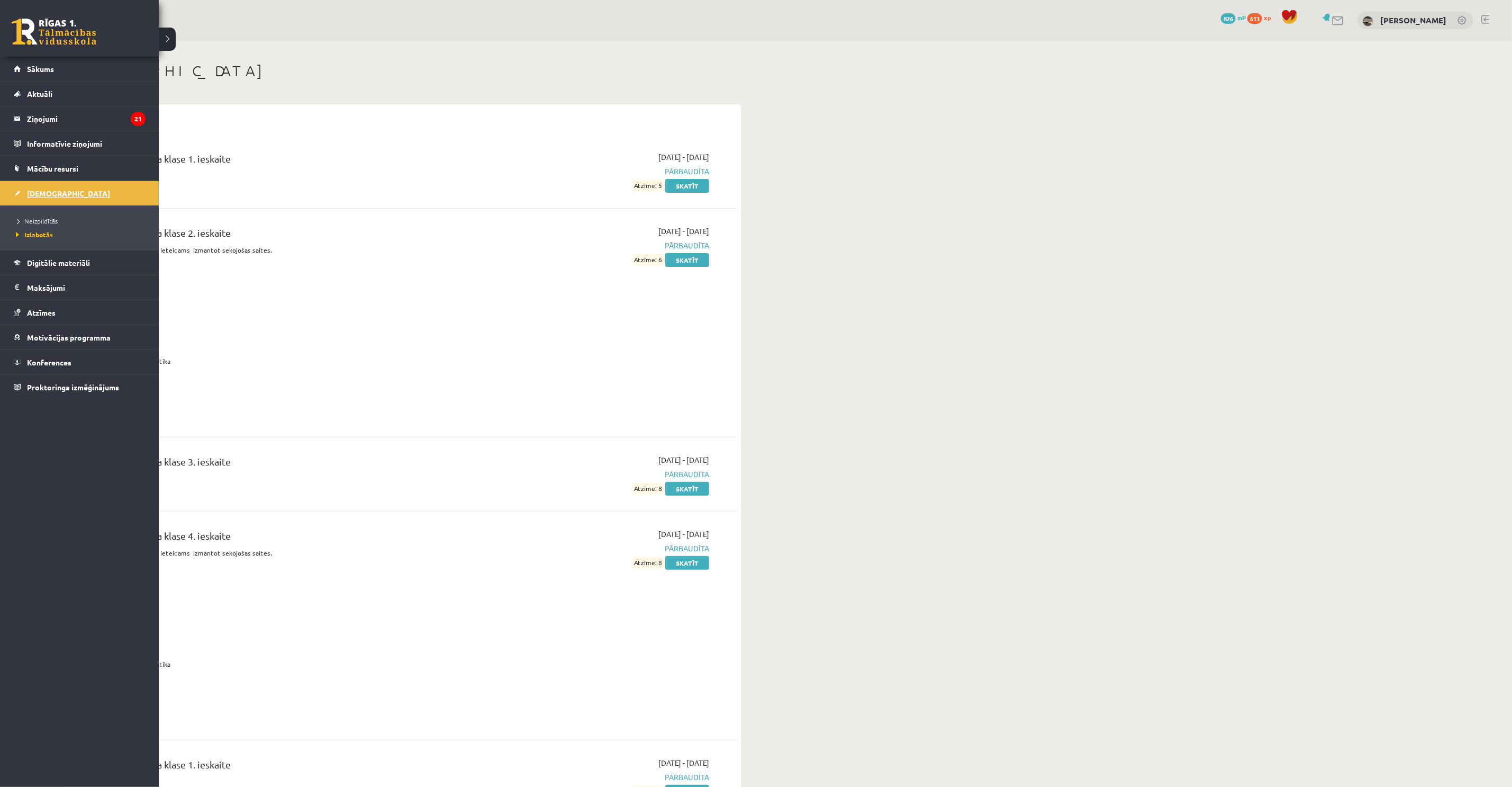
click at [38, 189] on span "[DEMOGRAPHIC_DATA]" at bounding box center [68, 193] width 83 height 10
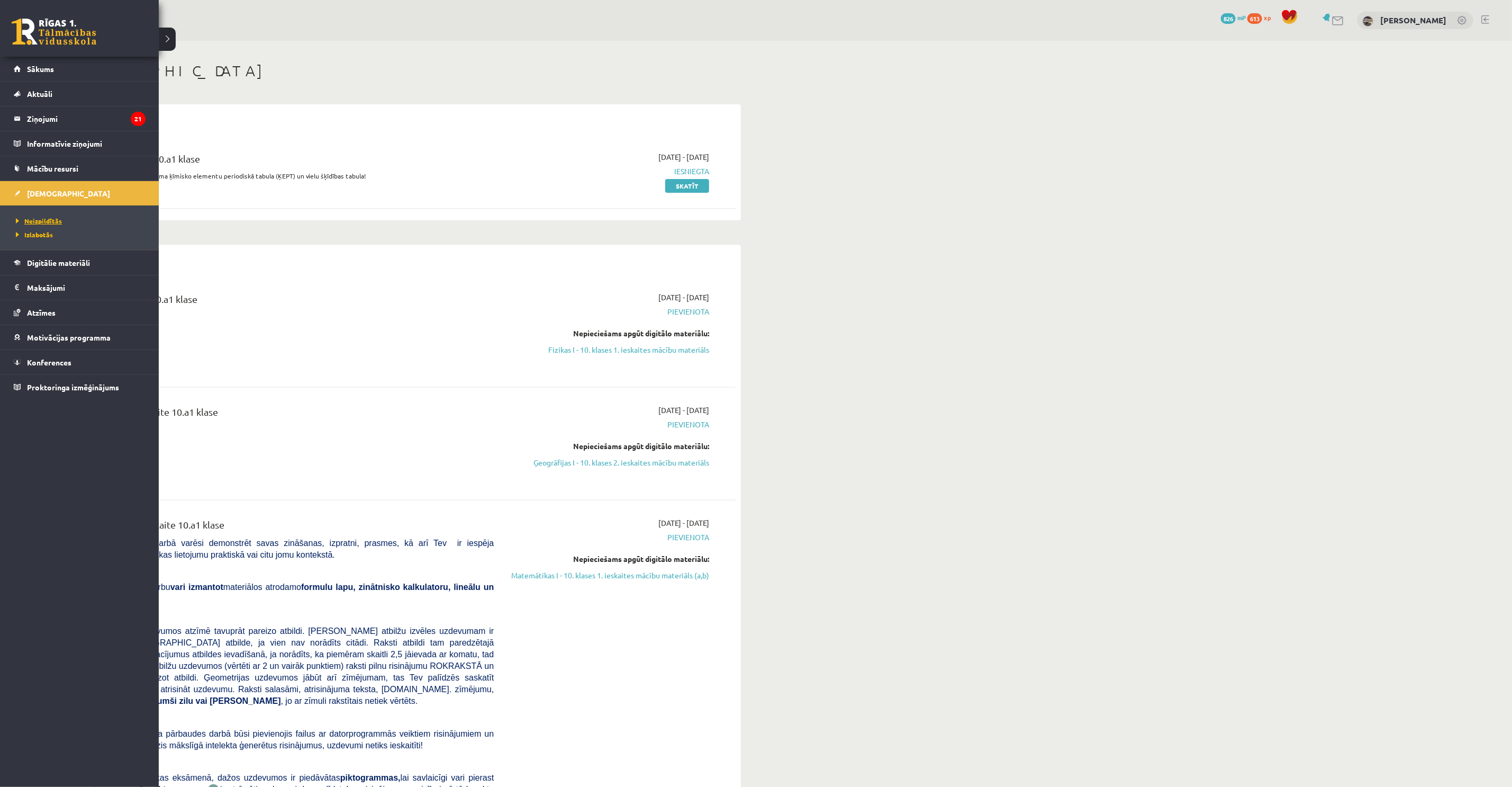
click at [32, 219] on span "Neizpildītās" at bounding box center [37, 221] width 49 height 9
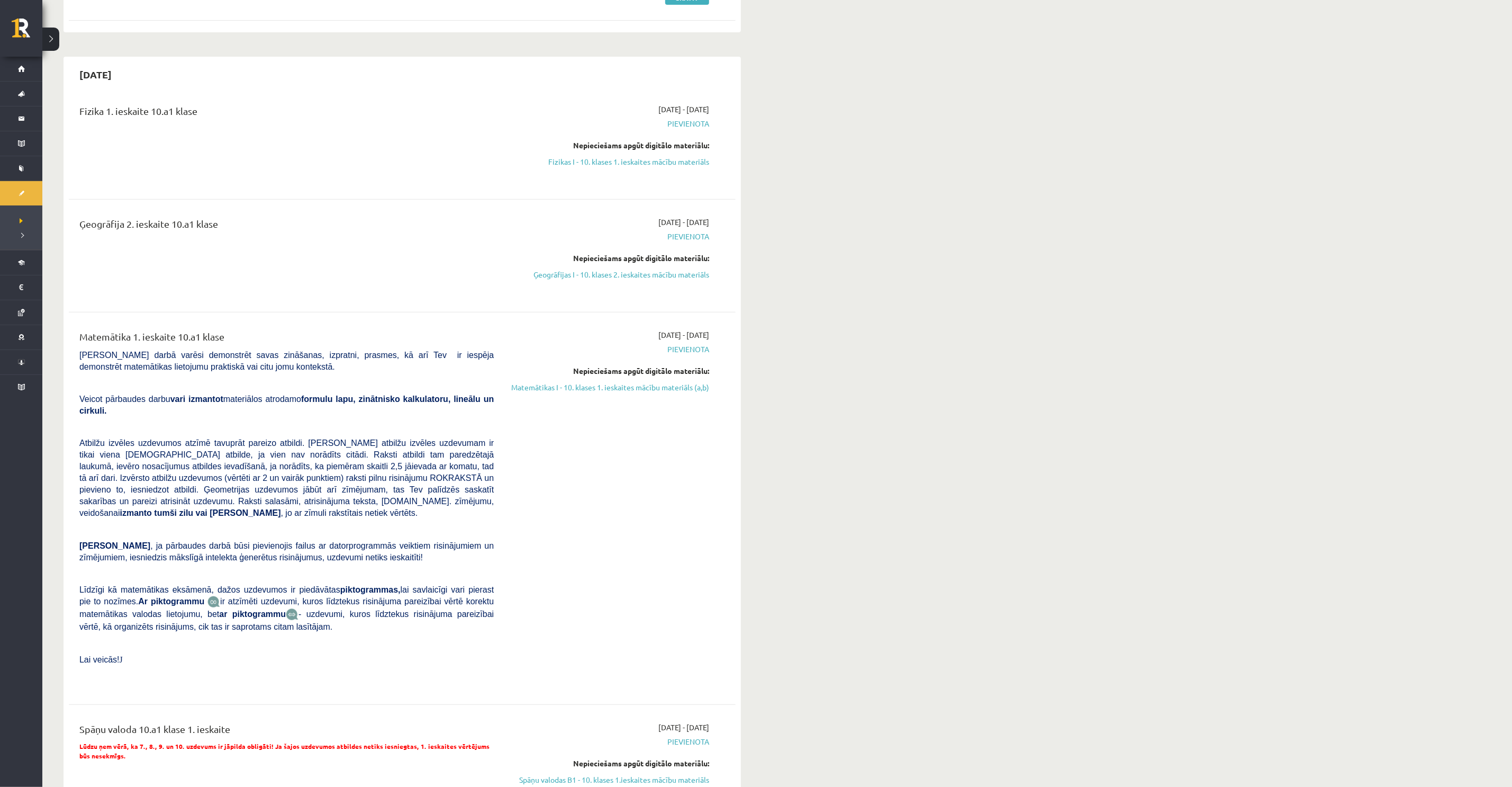
scroll to position [318, 0]
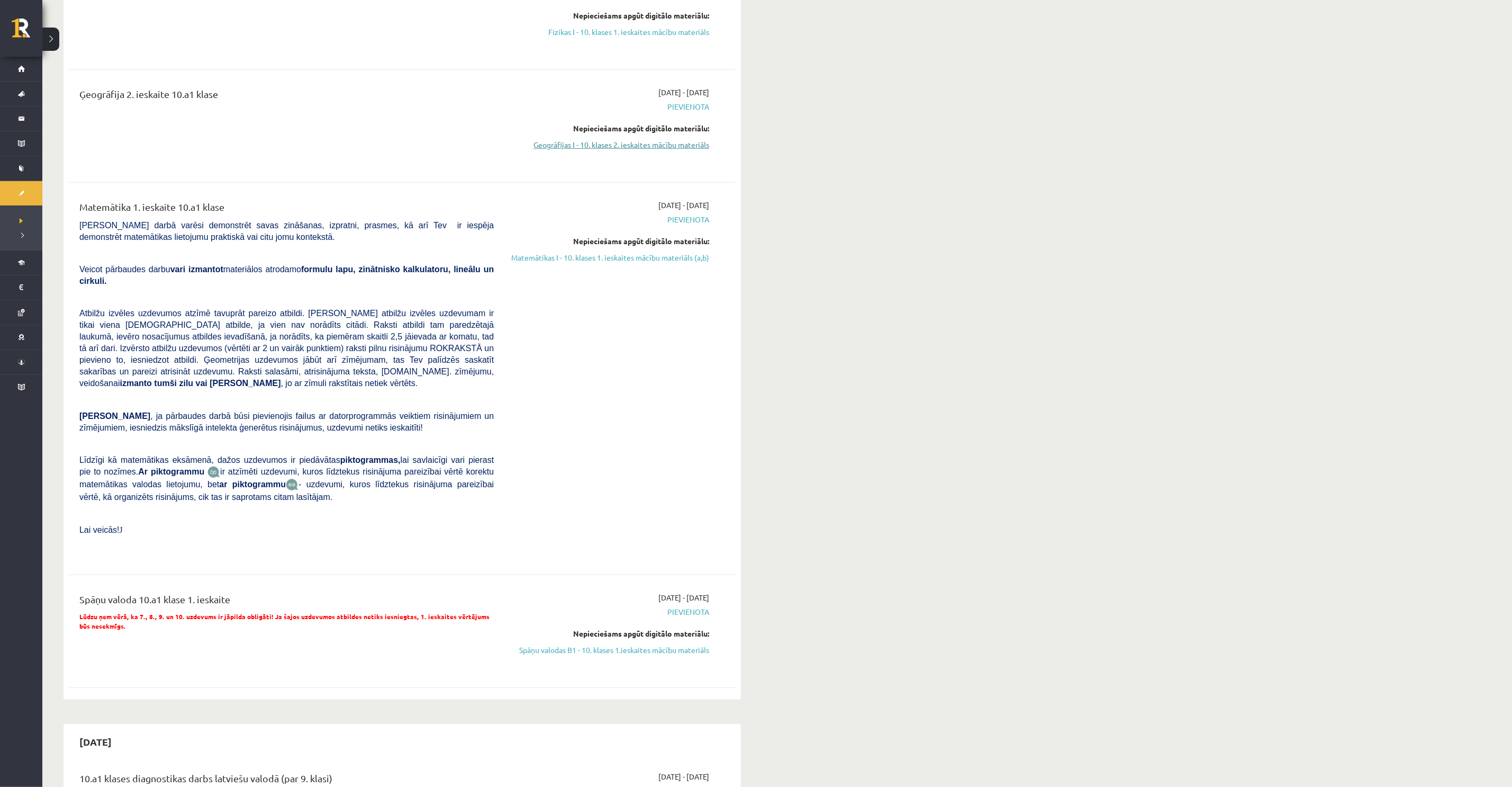
click at [630, 146] on link "Ģeogrāfijas I - 10. klases 2. ieskaites mācību materiāls" at bounding box center [609, 145] width 200 height 12
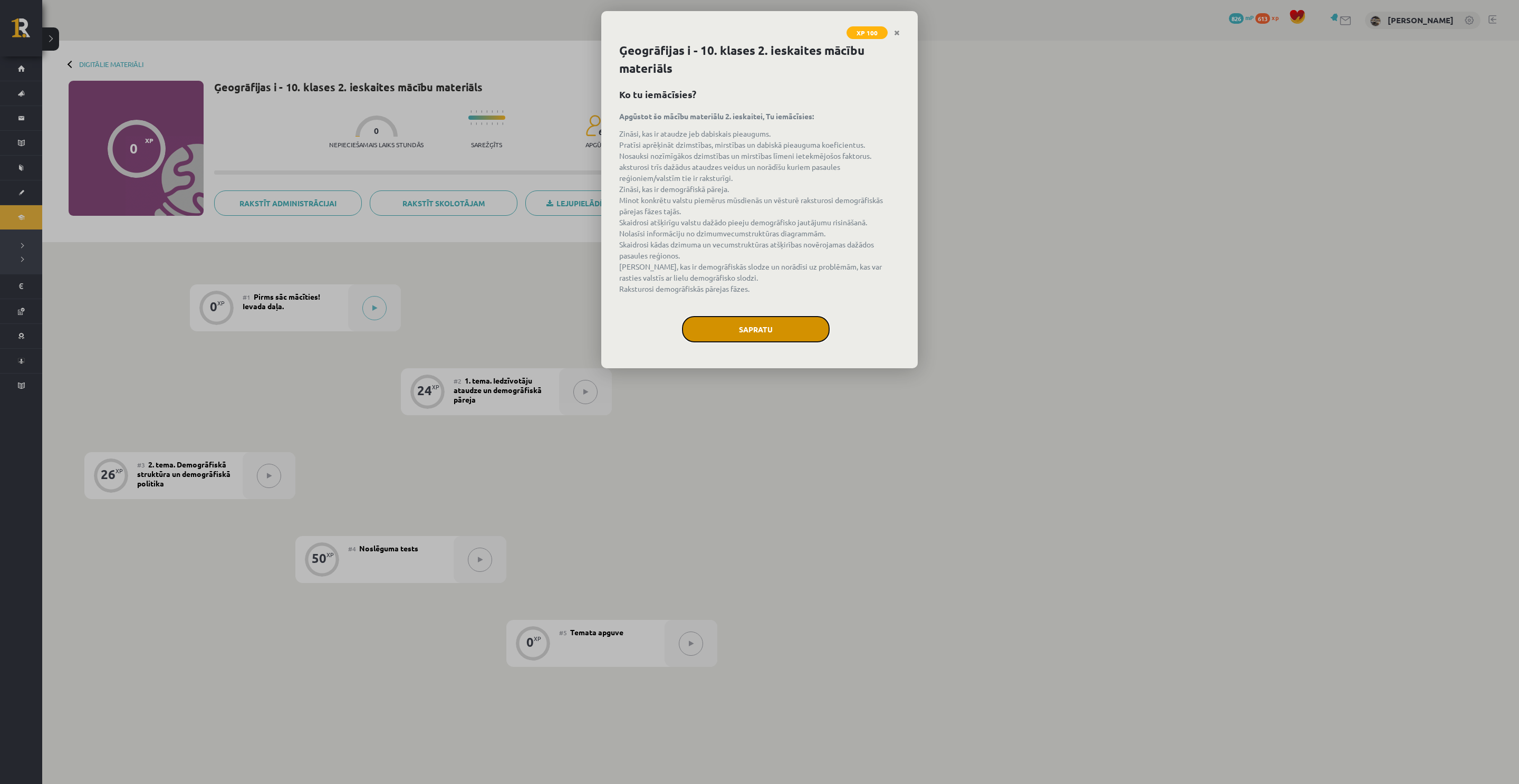
click at [738, 320] on button "Sapratu" at bounding box center [756, 329] width 148 height 27
